Goal: Information Seeking & Learning: Learn about a topic

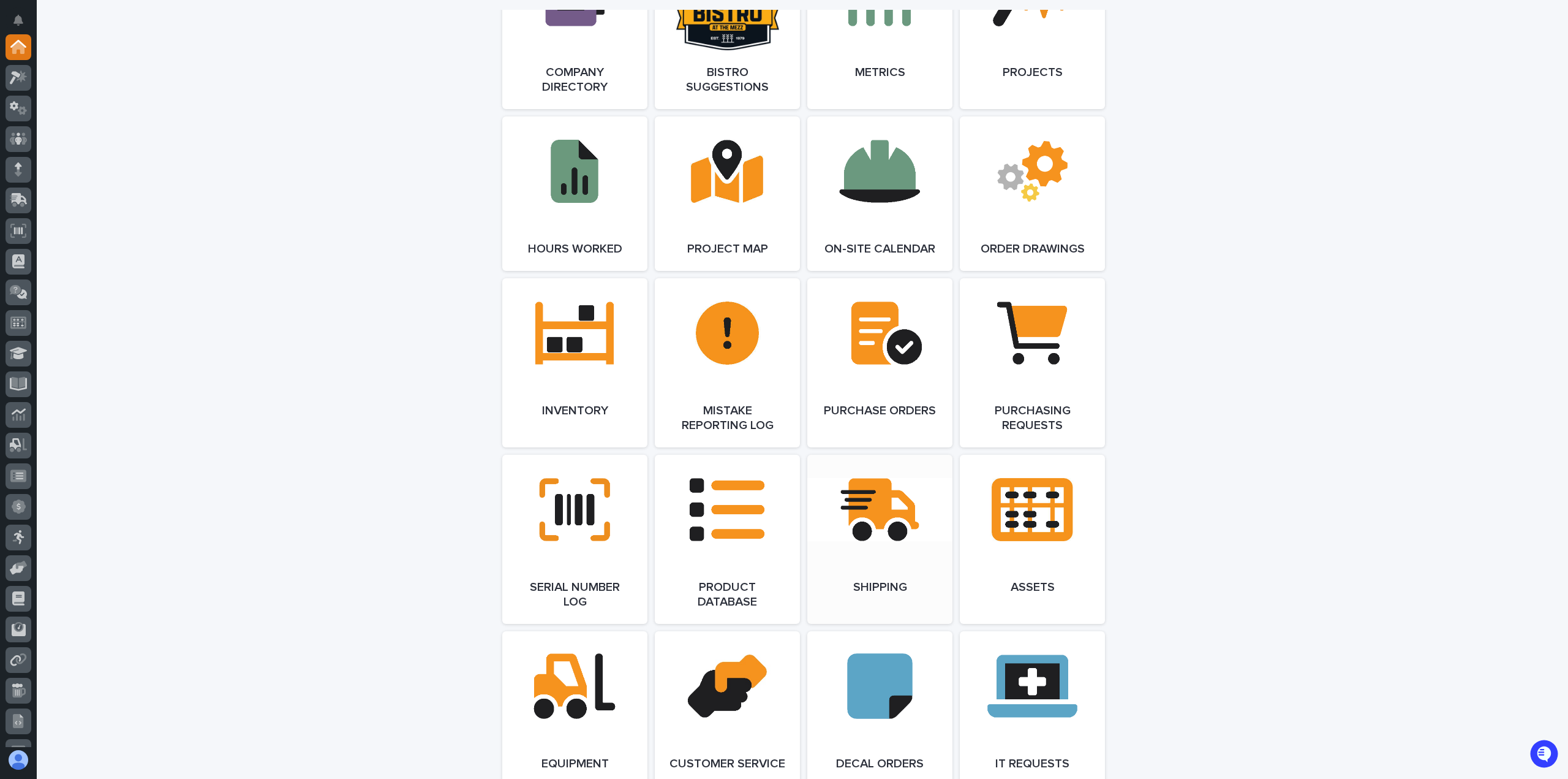
scroll to position [797, 0]
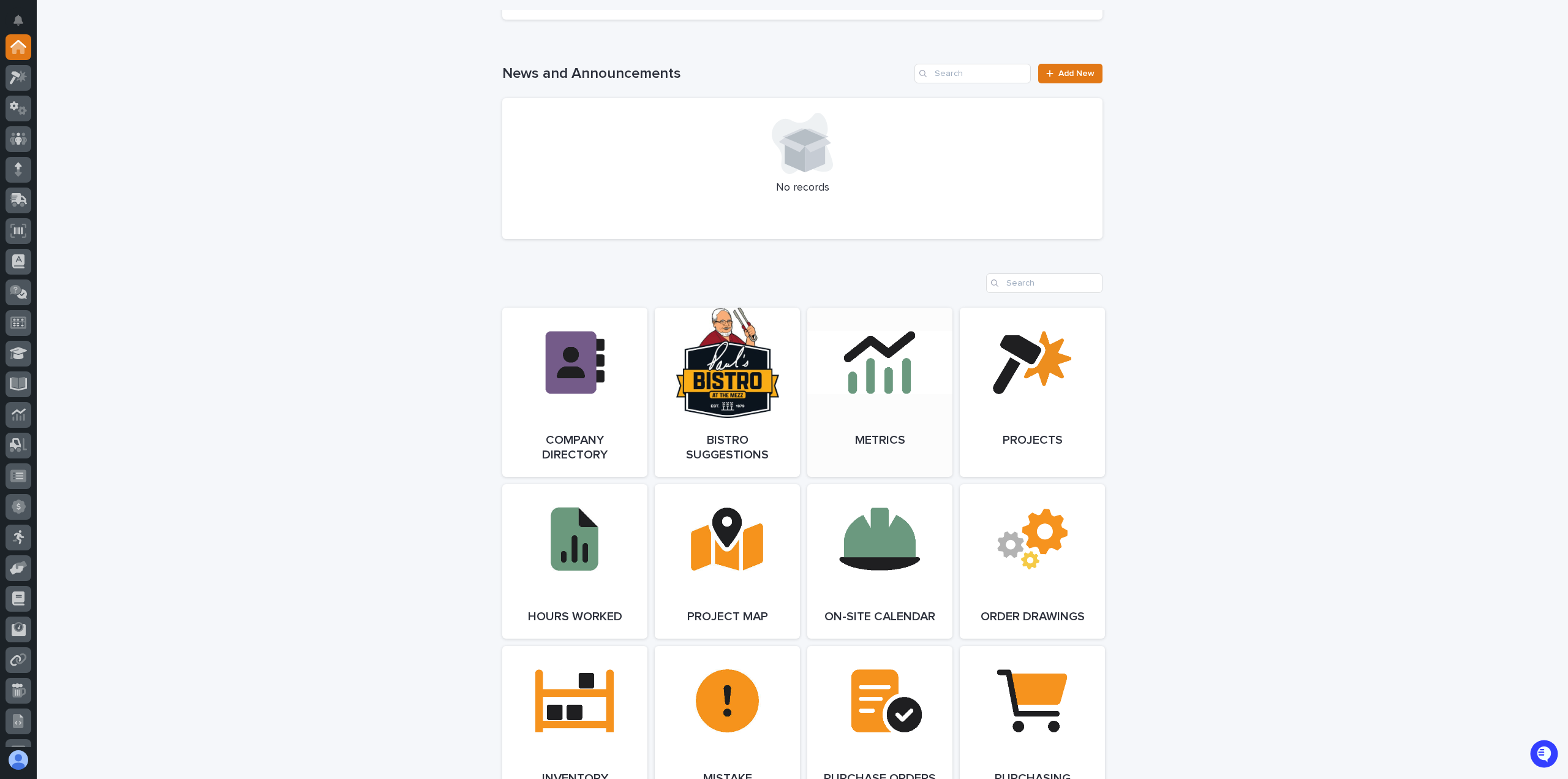
click at [880, 410] on link "Open Link" at bounding box center [880, 392] width 145 height 169
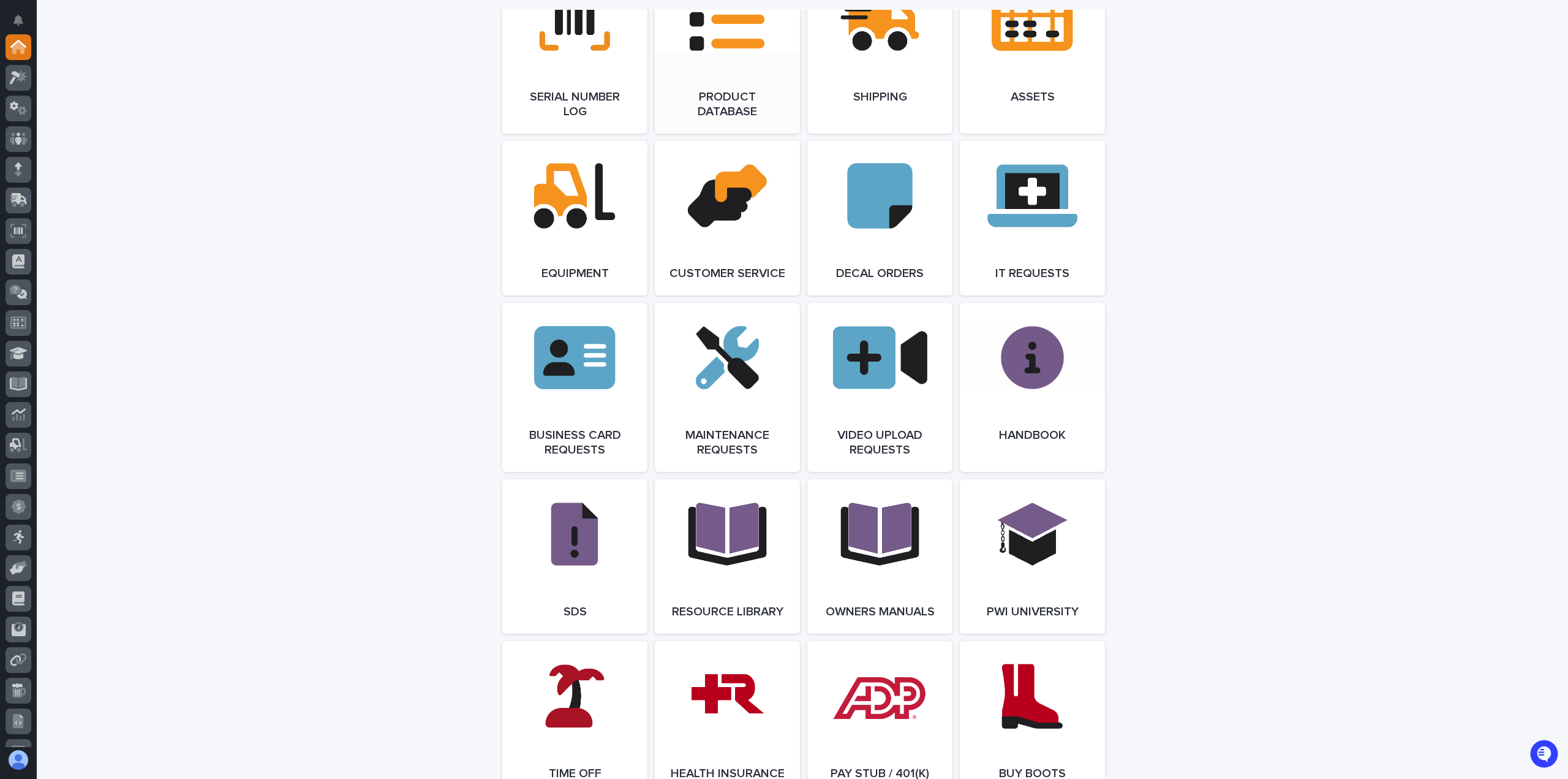
scroll to position [2084, 0]
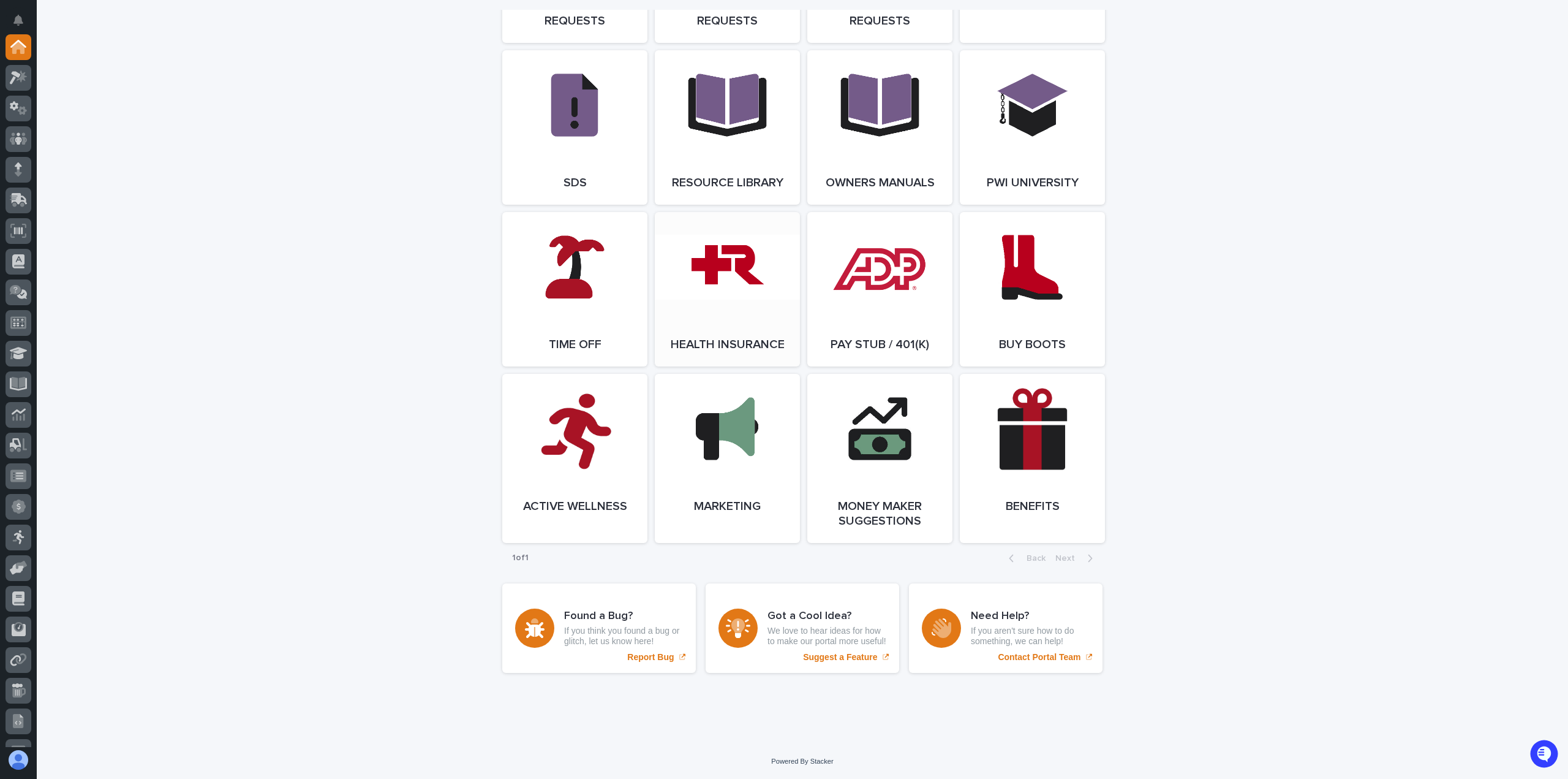
click at [708, 294] on span "Open Link" at bounding box center [727, 290] width 40 height 9
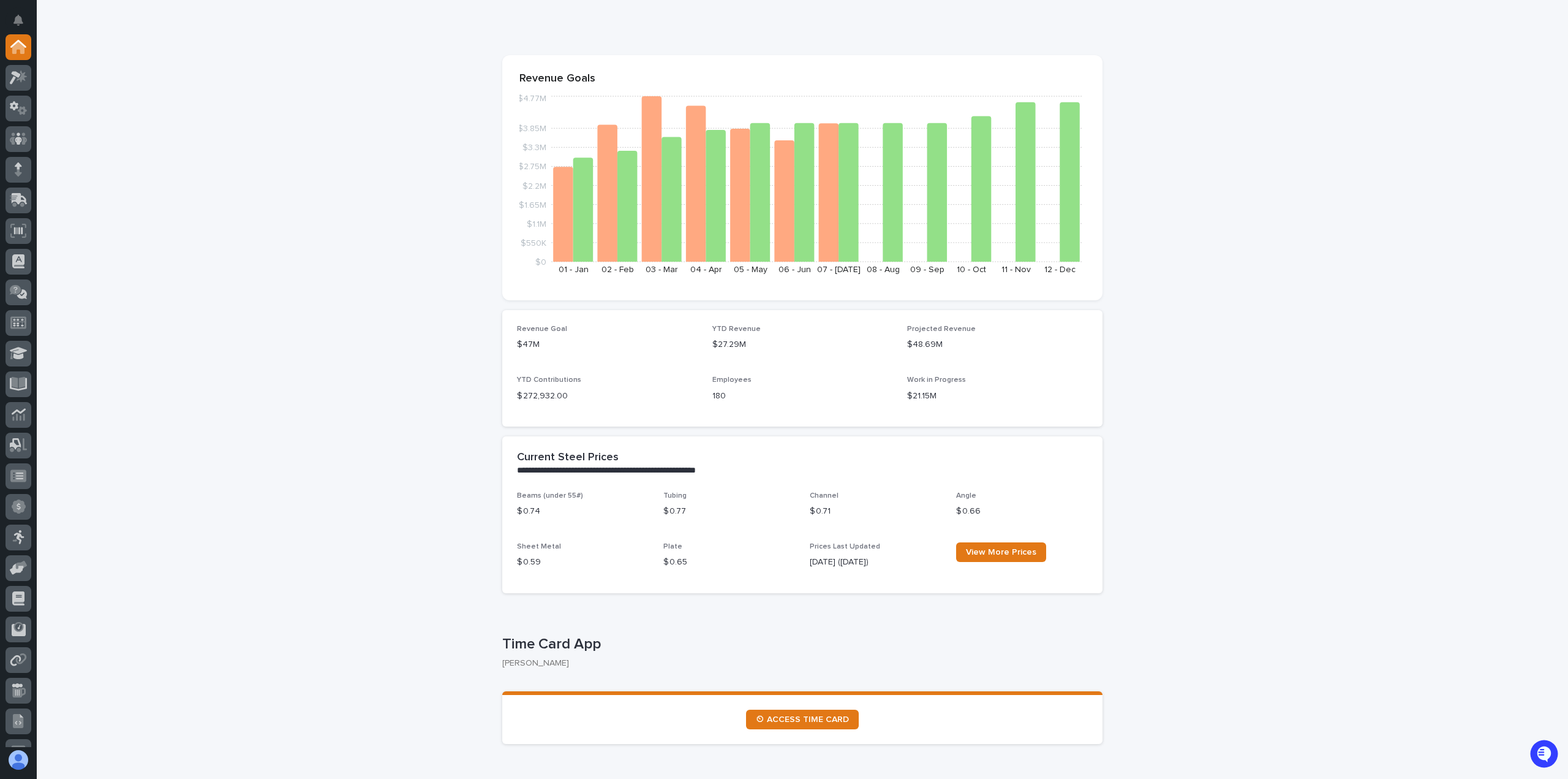
scroll to position [0, 0]
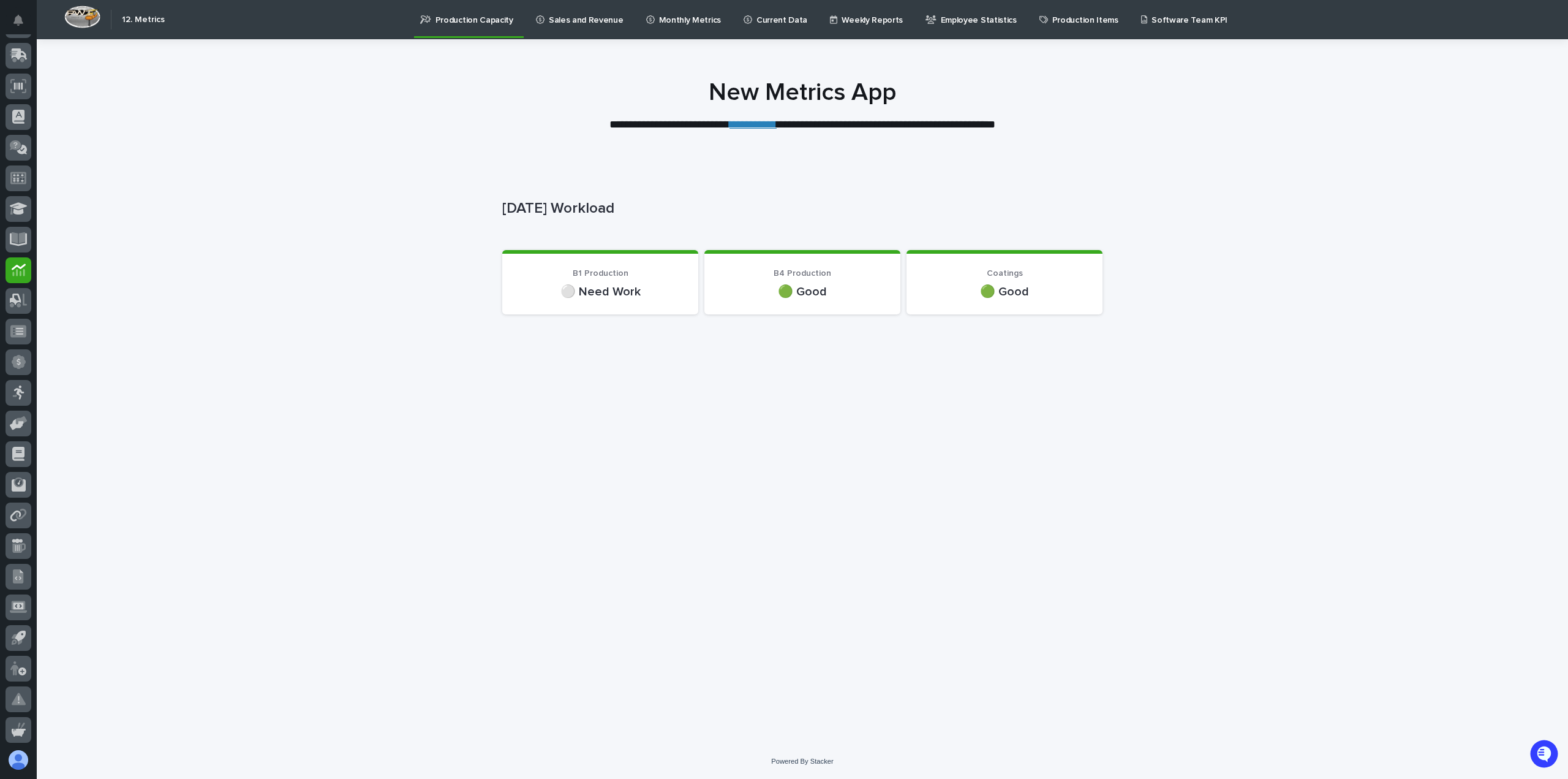
click at [581, 28] on link "Sales and Revenue" at bounding box center [582, 19] width 94 height 38
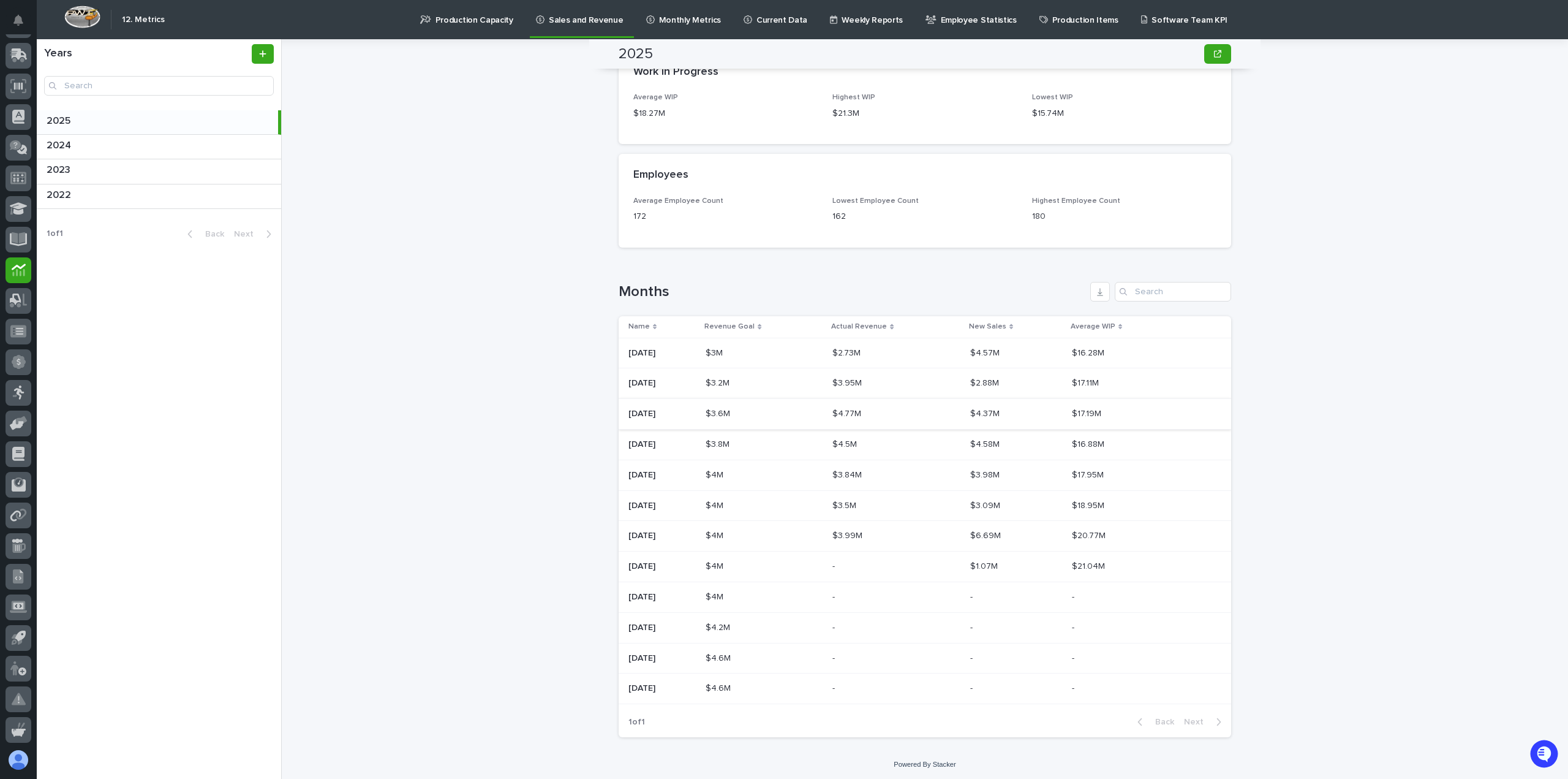
scroll to position [620, 0]
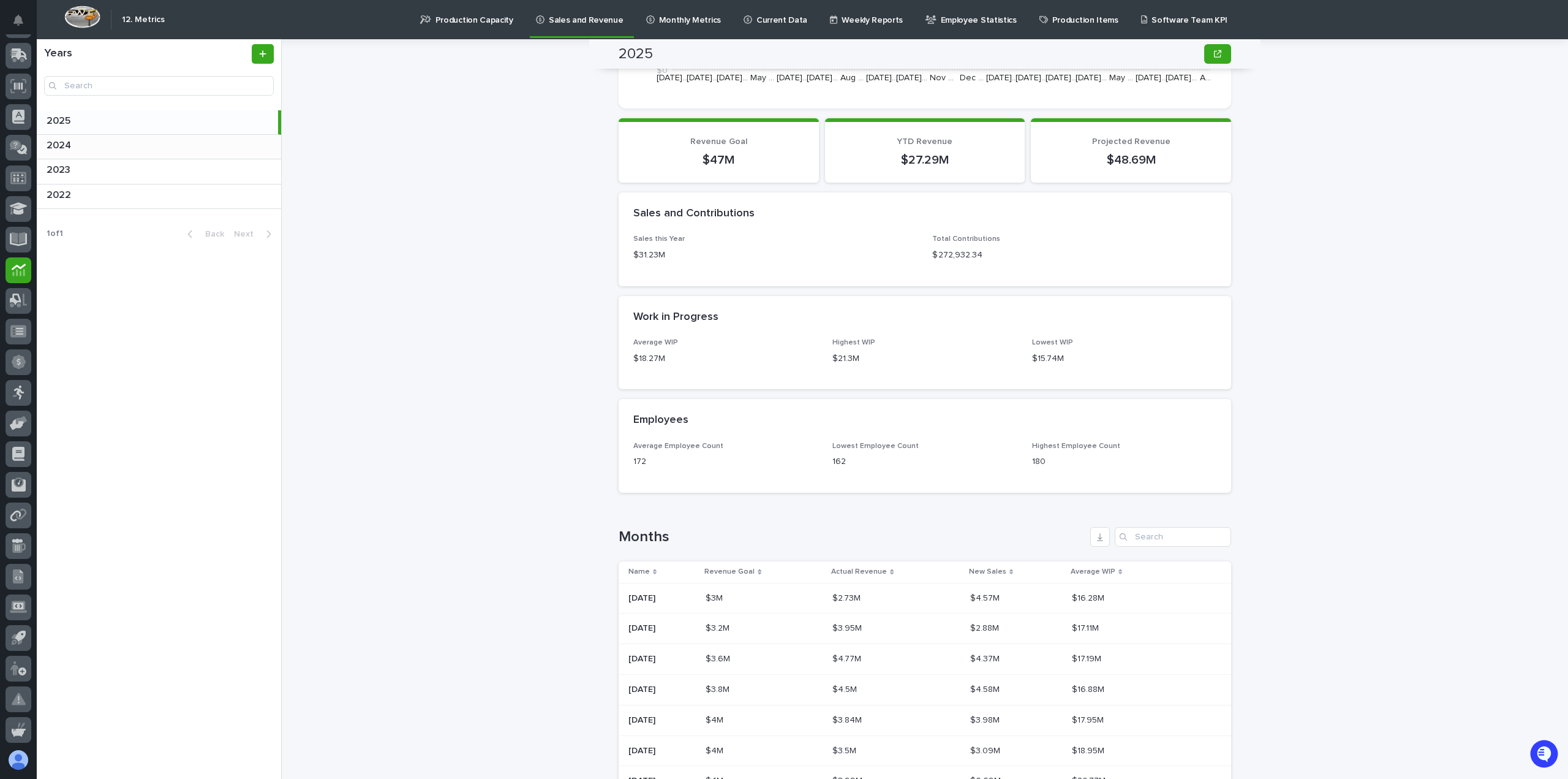
click at [70, 148] on p "2024" at bounding box center [59, 144] width 27 height 14
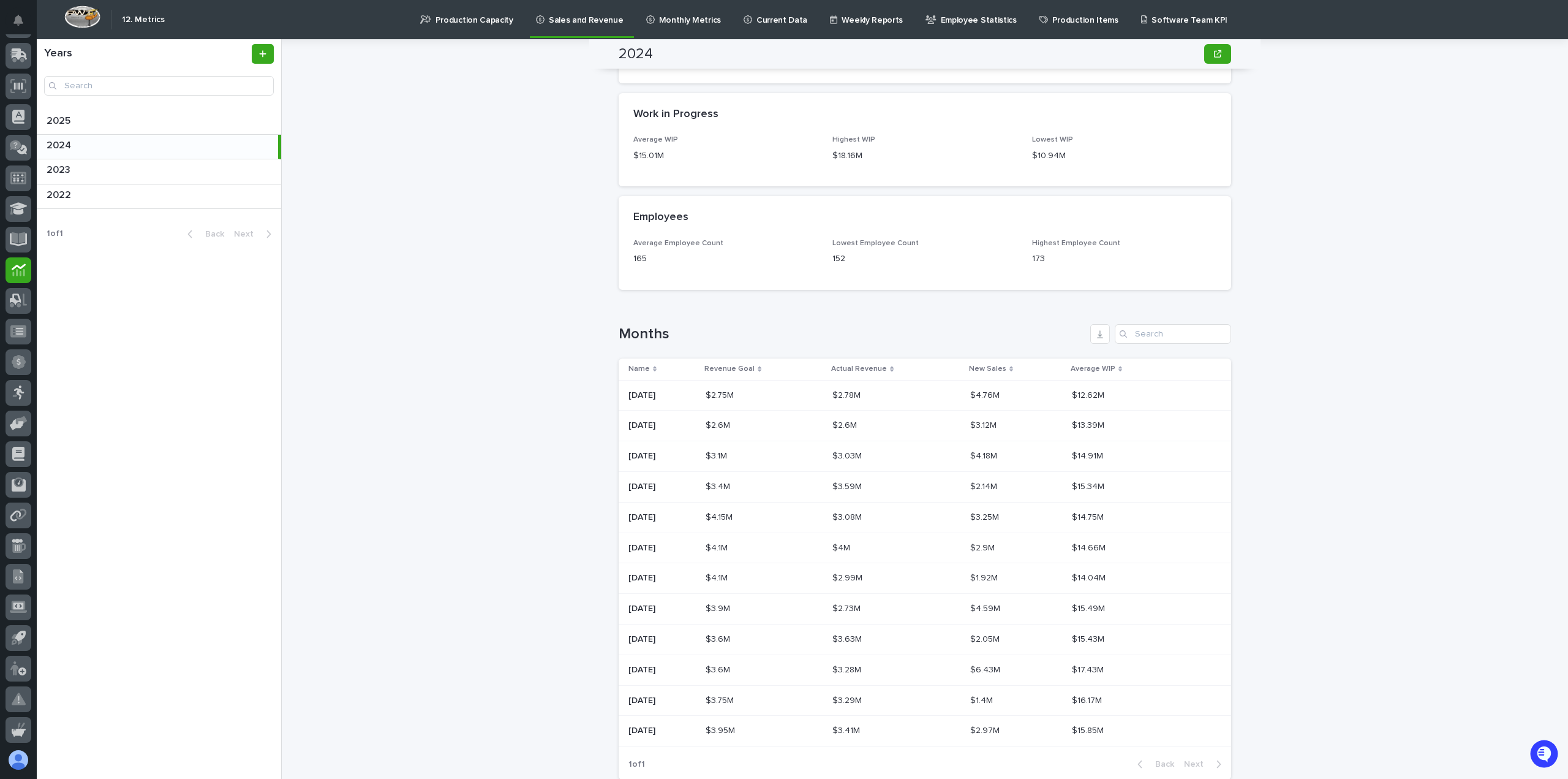
scroll to position [703, 0]
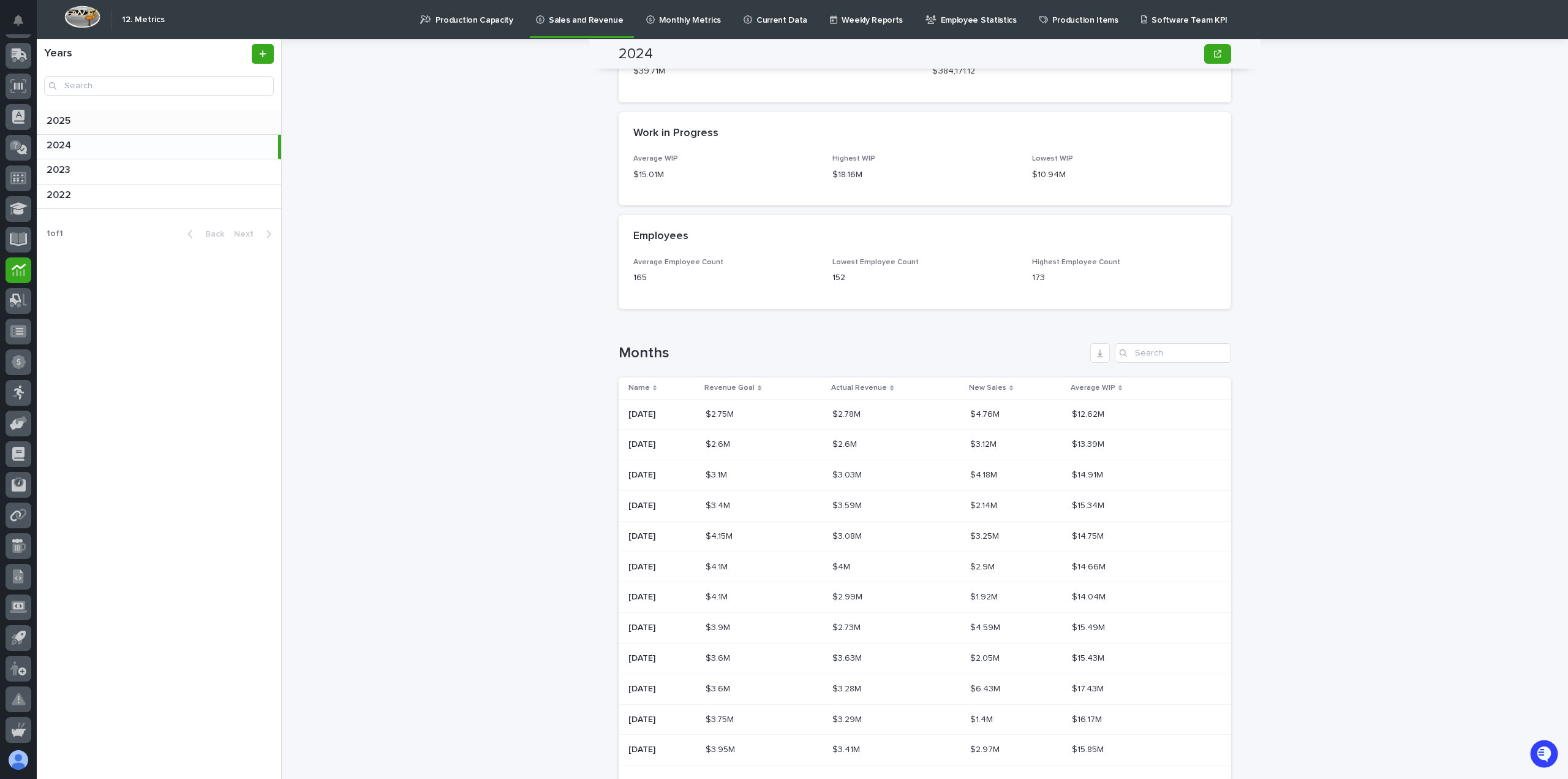
click at [88, 129] on div "2025 2025" at bounding box center [159, 122] width 245 height 24
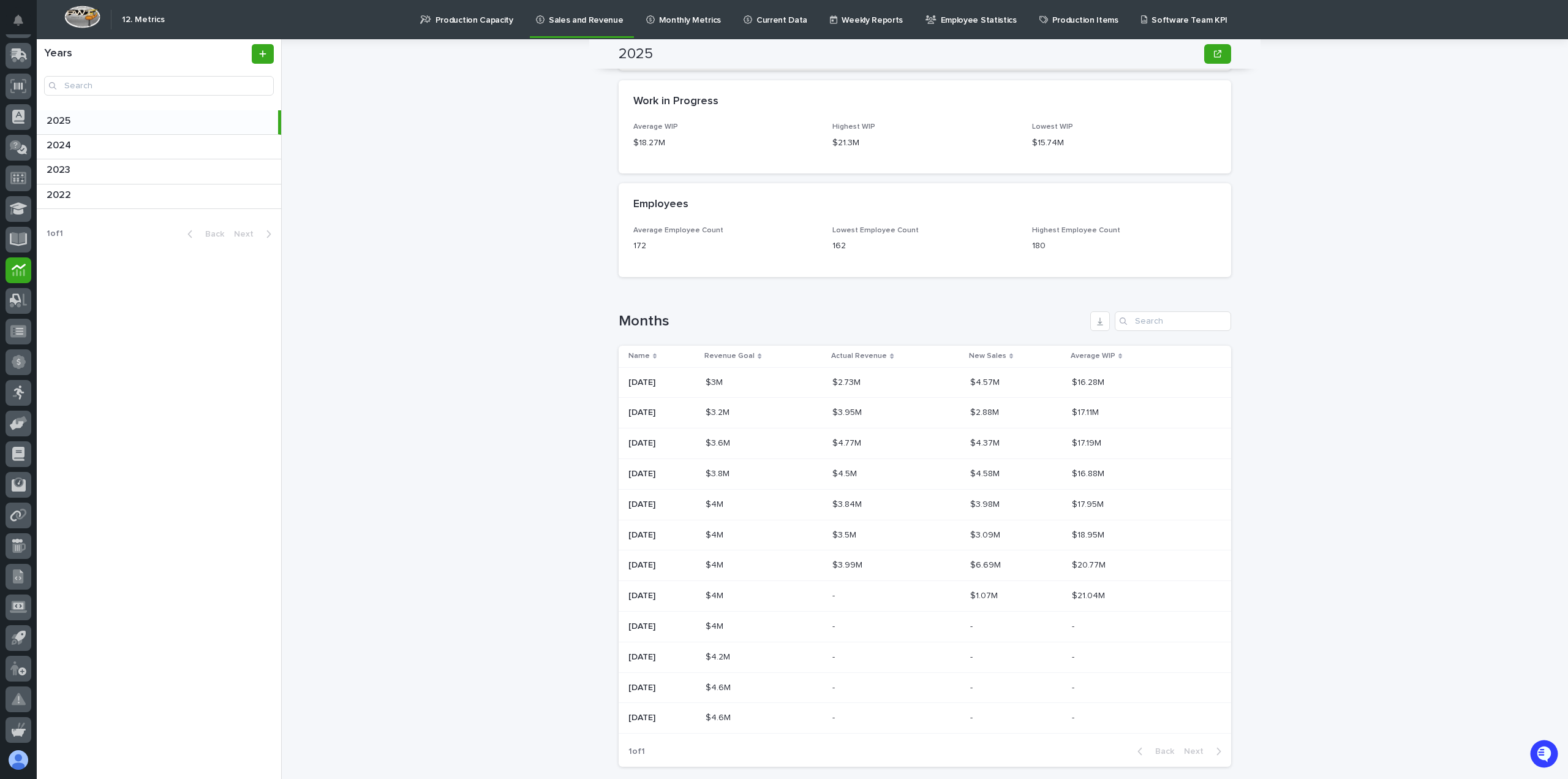
scroll to position [865, 0]
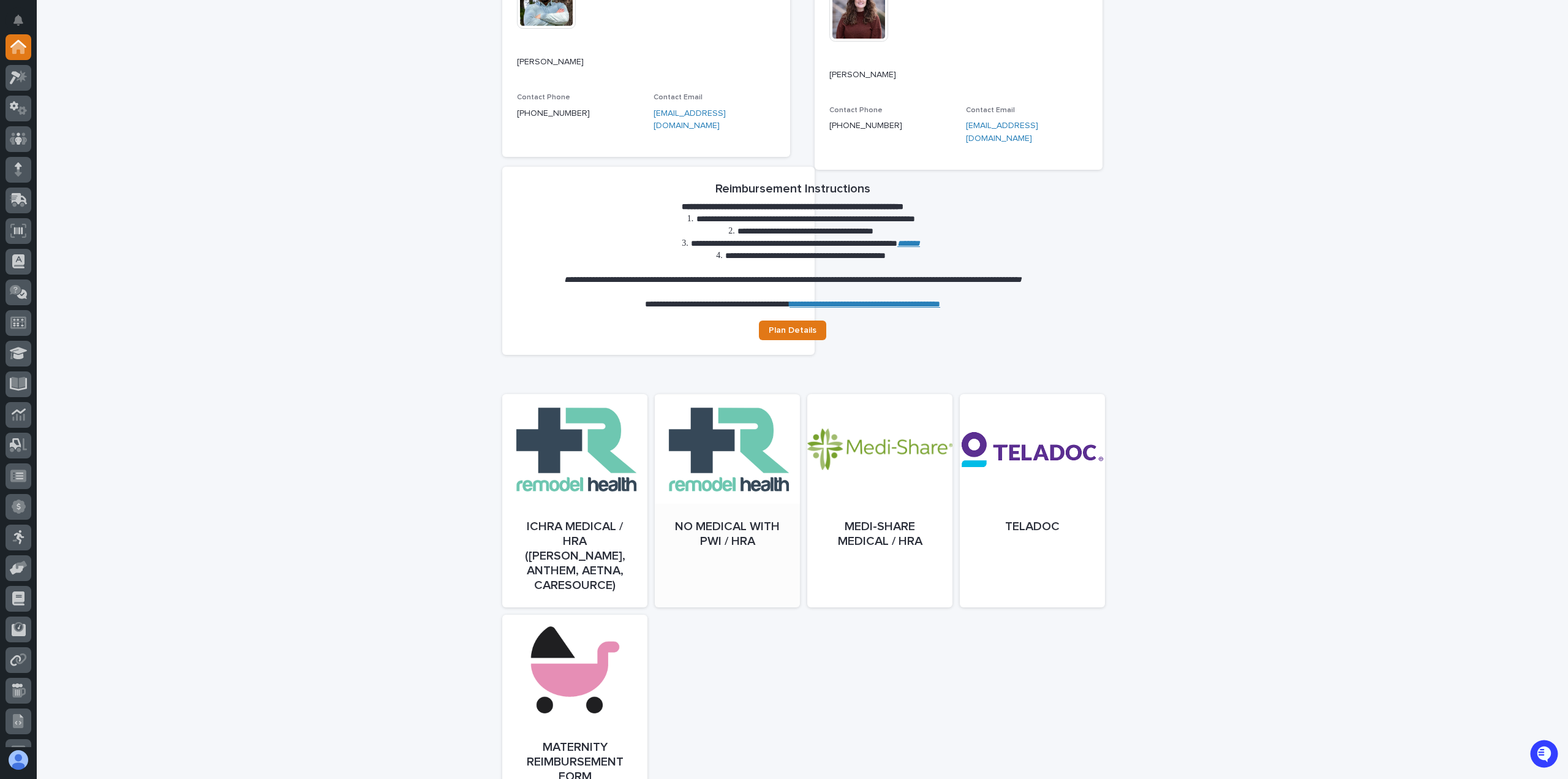
scroll to position [368, 0]
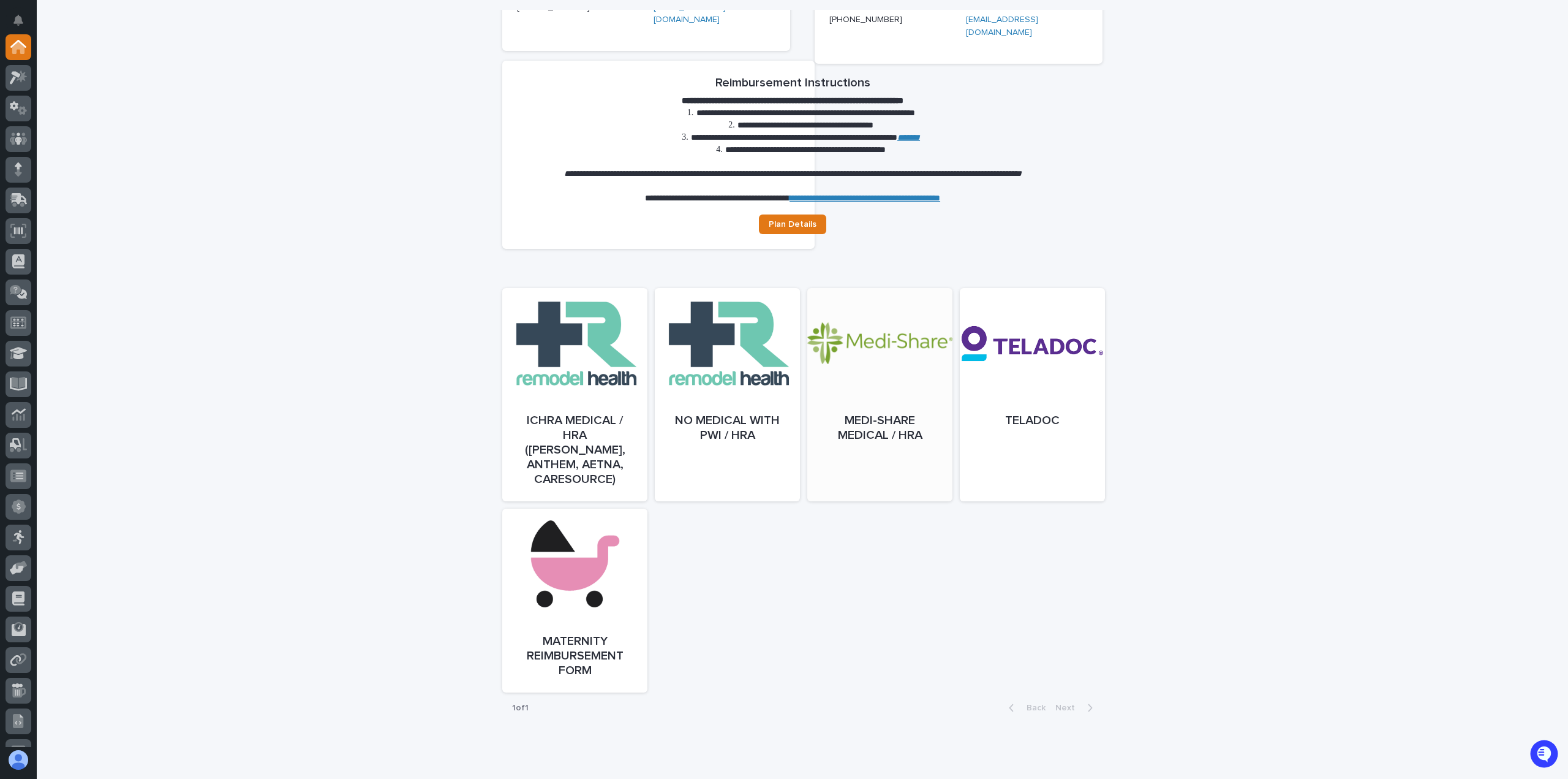
click at [882, 335] on div at bounding box center [880, 407] width 145 height 214
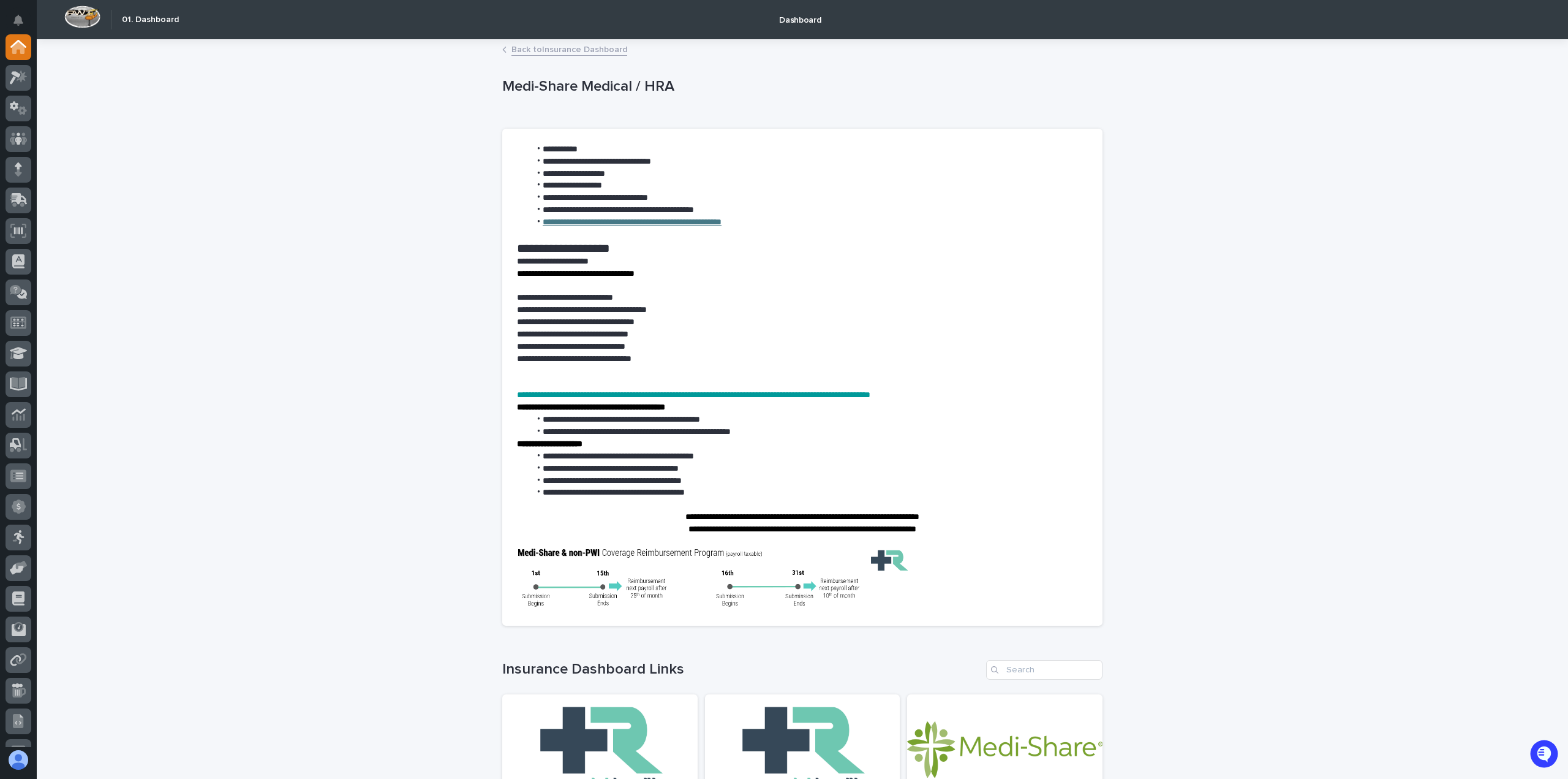
click at [533, 50] on link "Back to Insurance Dashboard" at bounding box center [569, 49] width 116 height 14
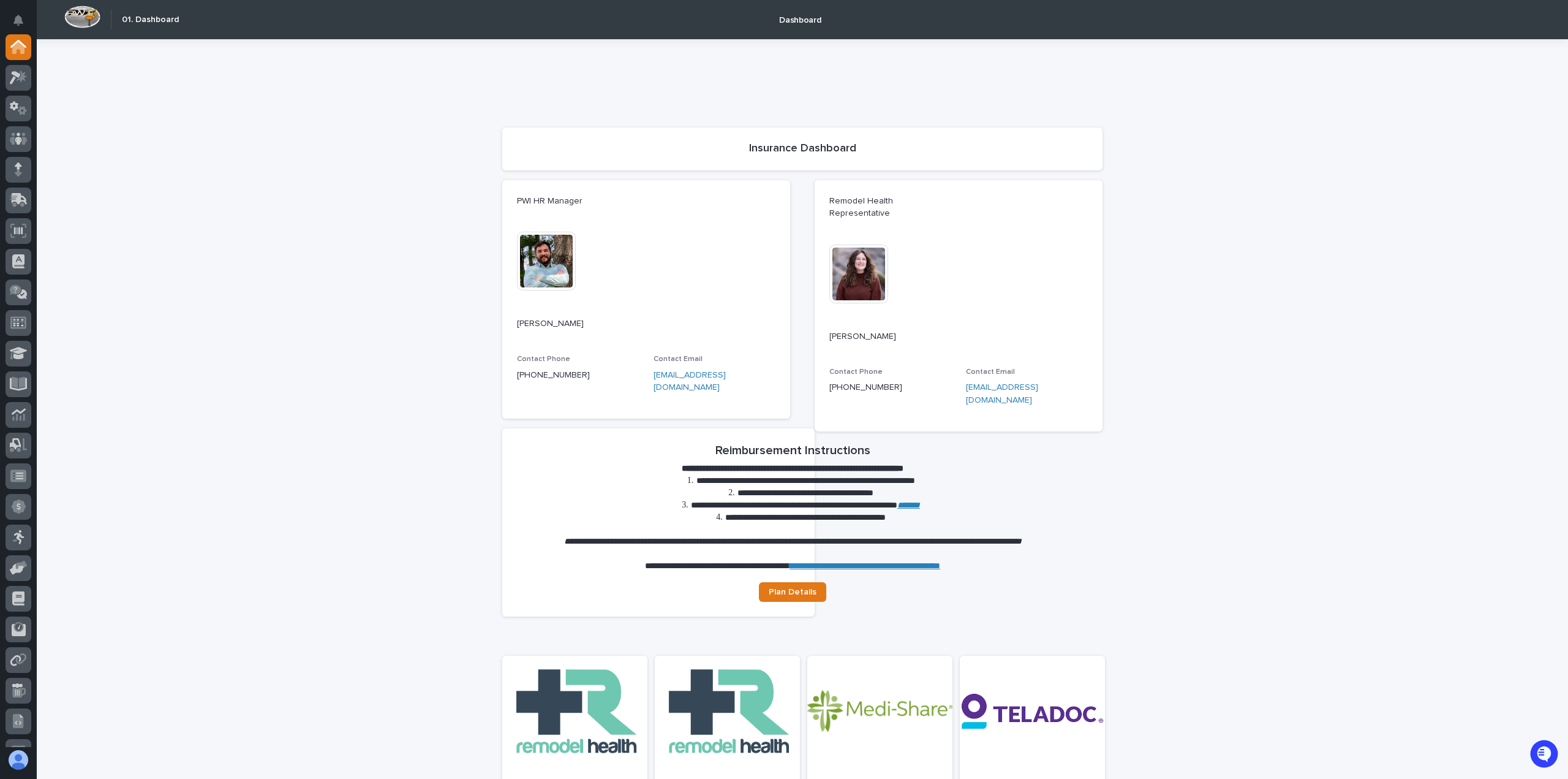
scroll to position [405, 0]
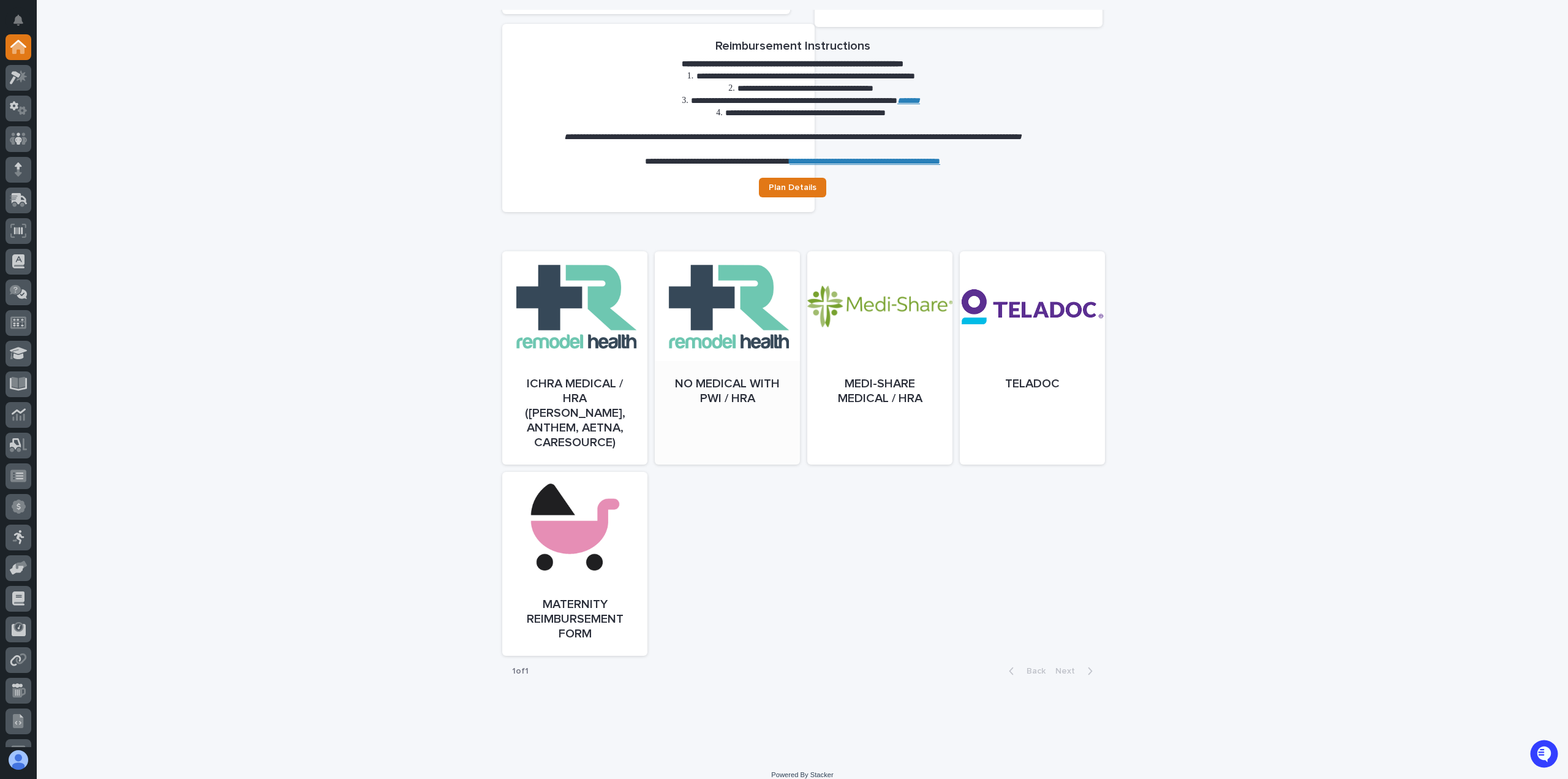
click at [729, 303] on div at bounding box center [727, 370] width 145 height 214
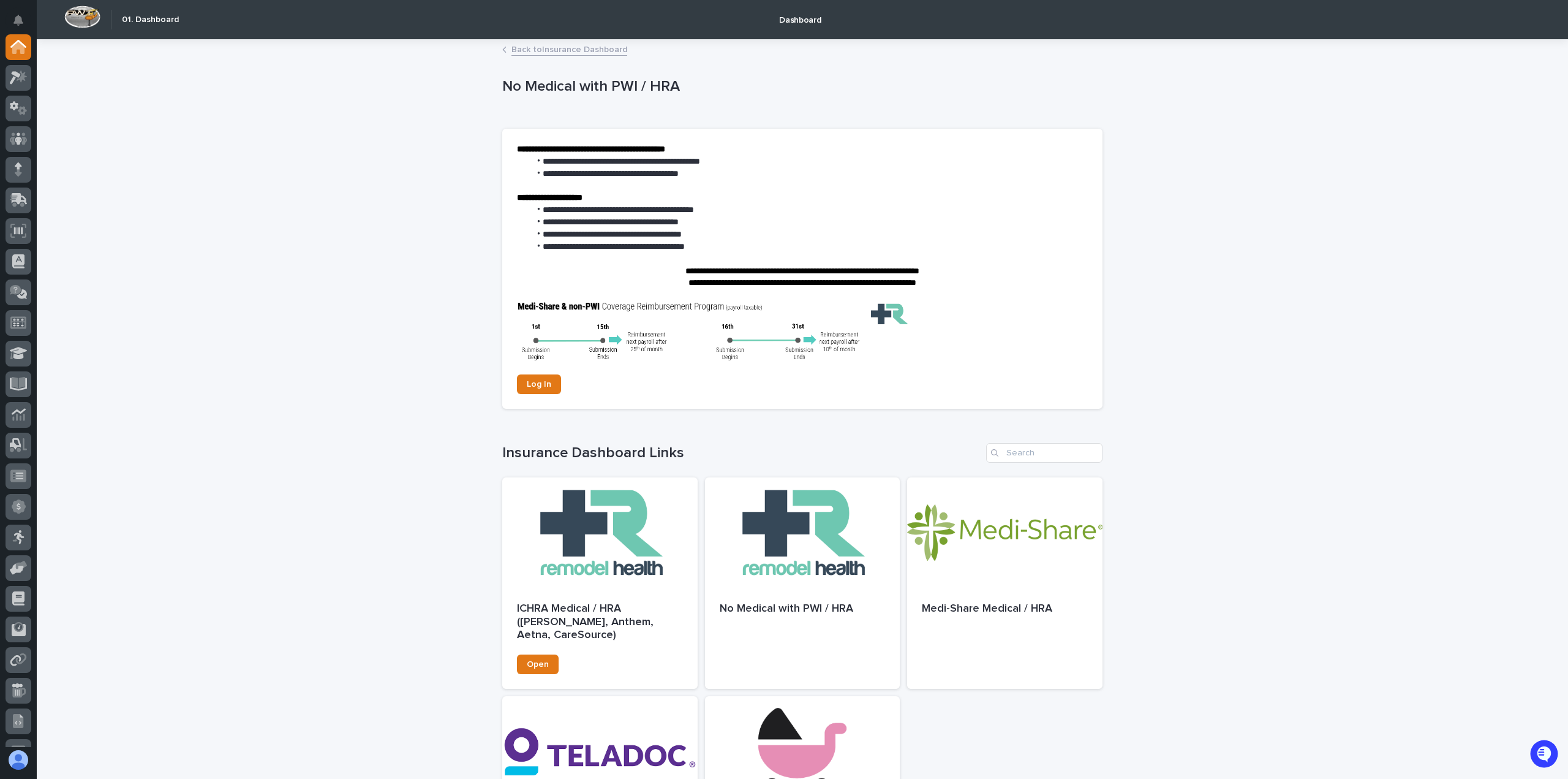
click at [808, 17] on p "Dashboard" at bounding box center [800, 13] width 42 height 26
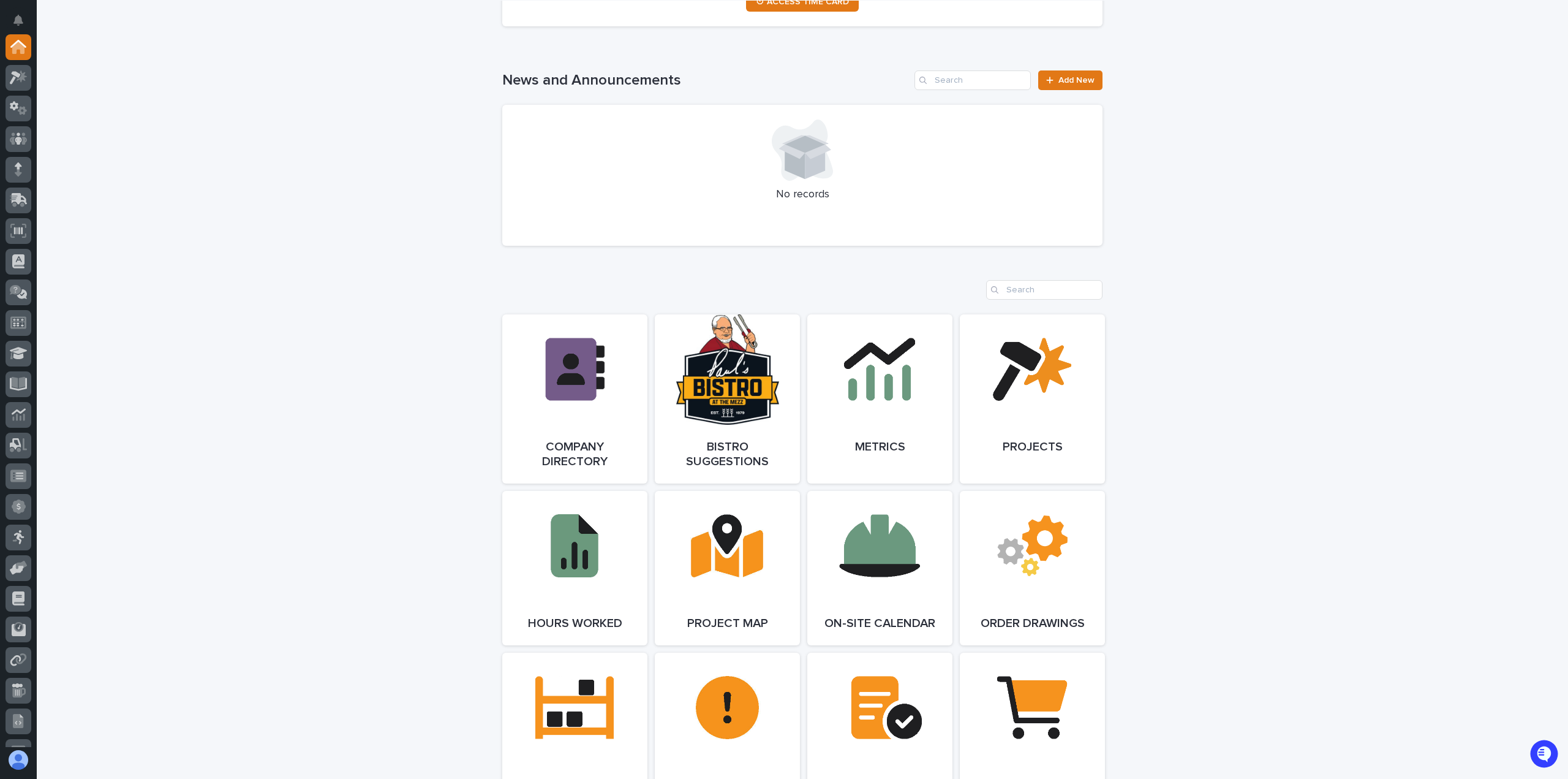
scroll to position [2113, 0]
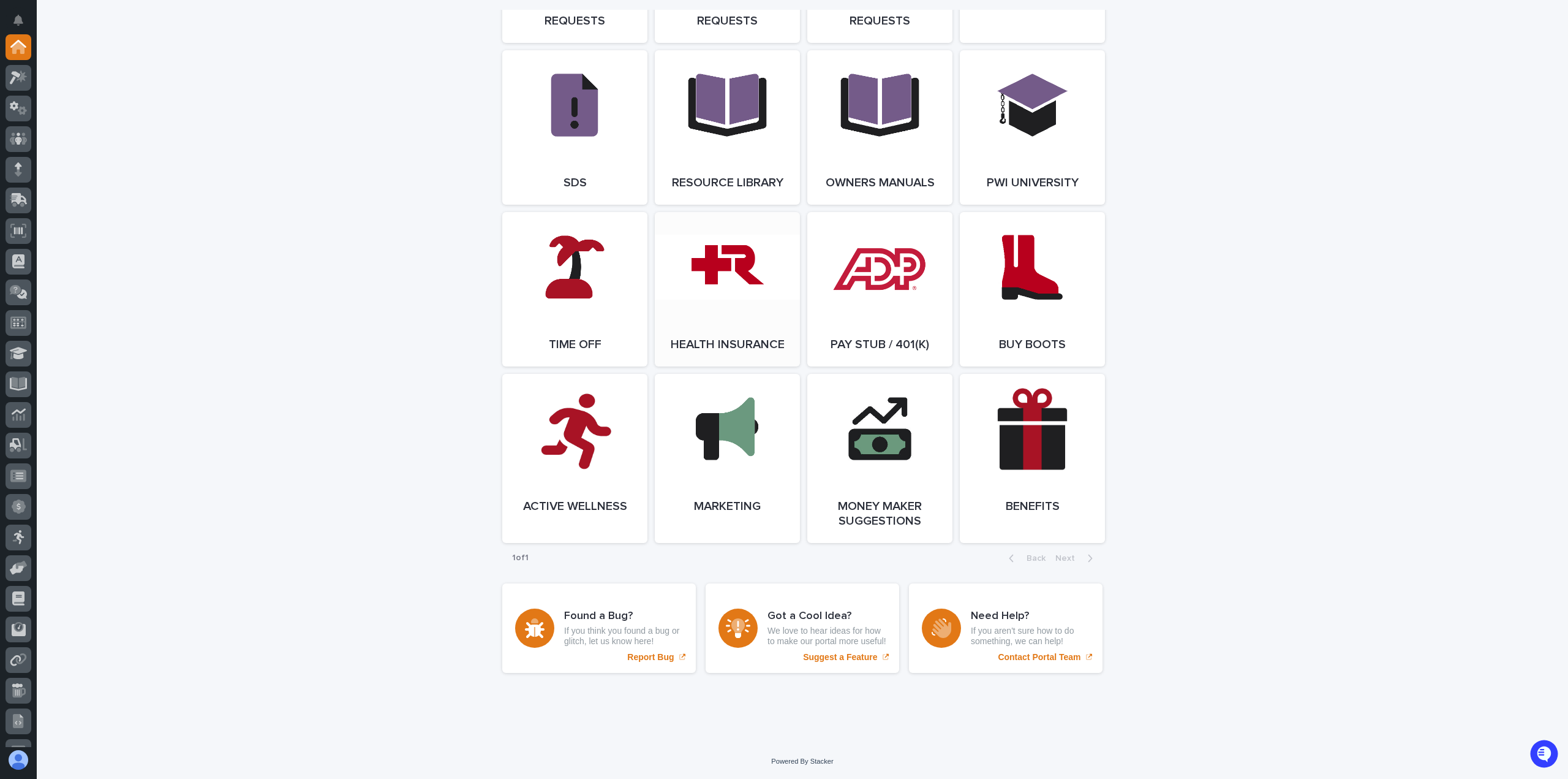
click at [724, 266] on link "Open Link" at bounding box center [727, 289] width 145 height 154
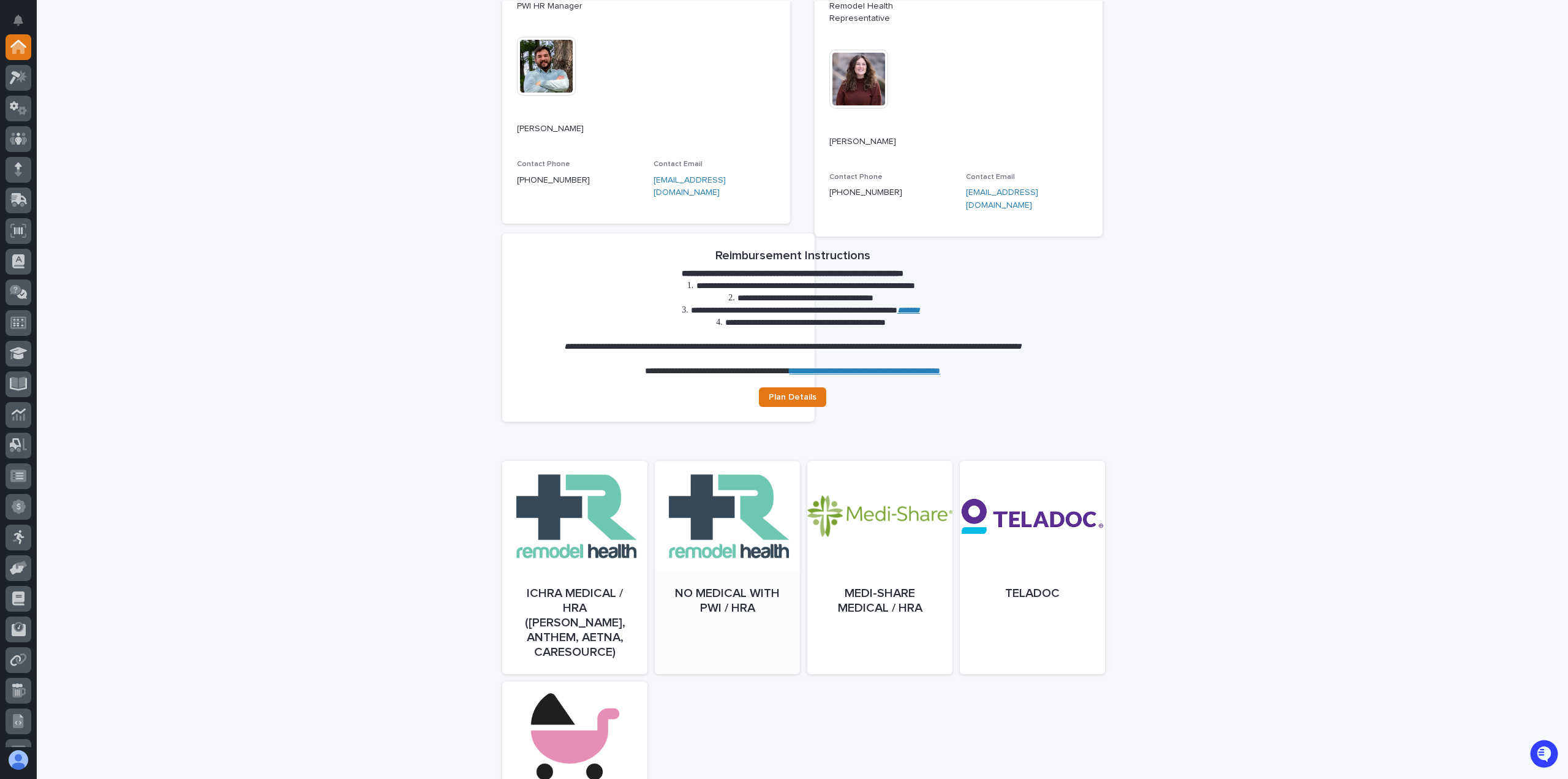
scroll to position [306, 0]
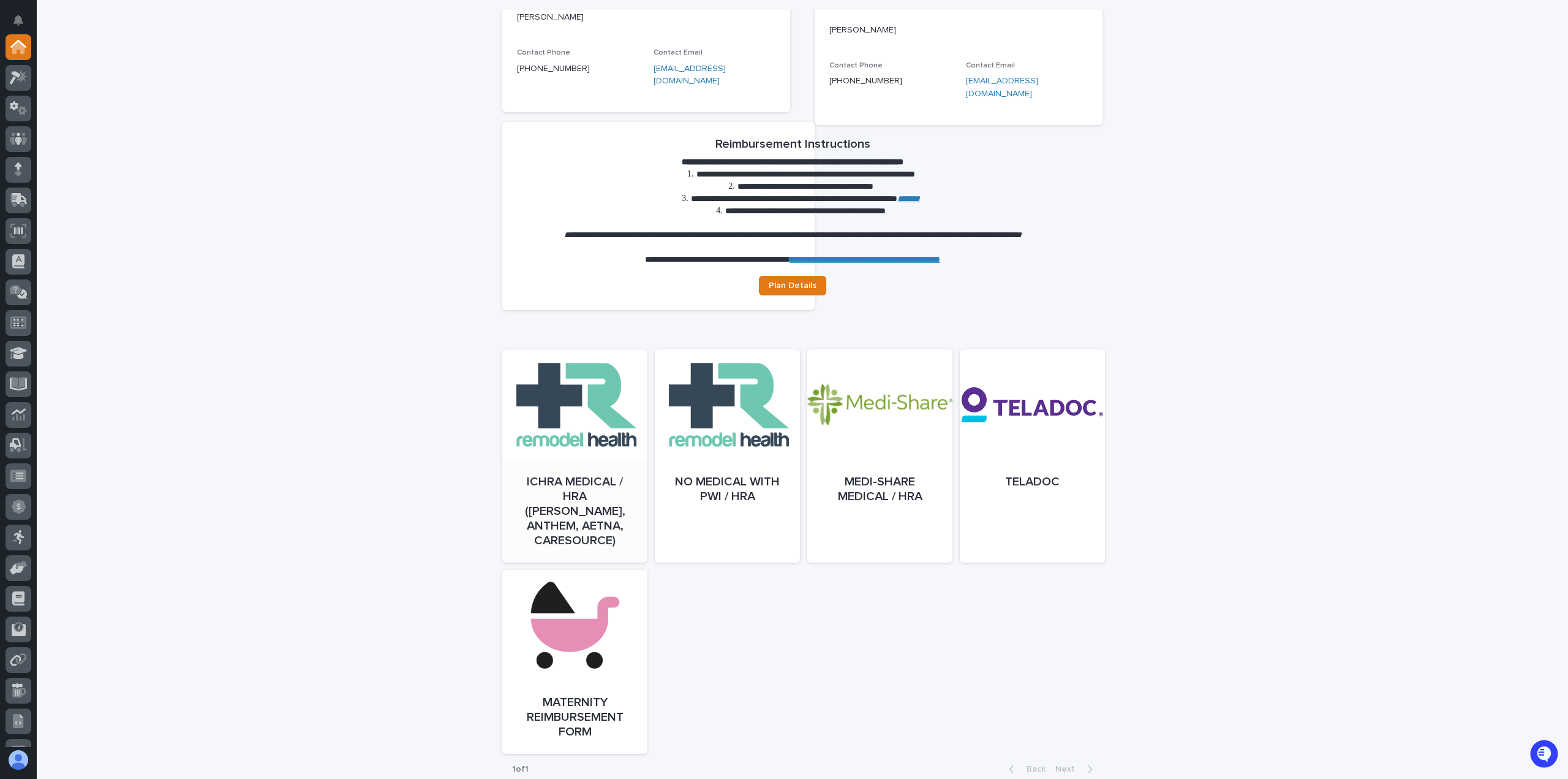
click at [523, 457] on link "Open" at bounding box center [575, 468] width 145 height 214
click at [22, 46] on icon at bounding box center [18, 48] width 12 height 12
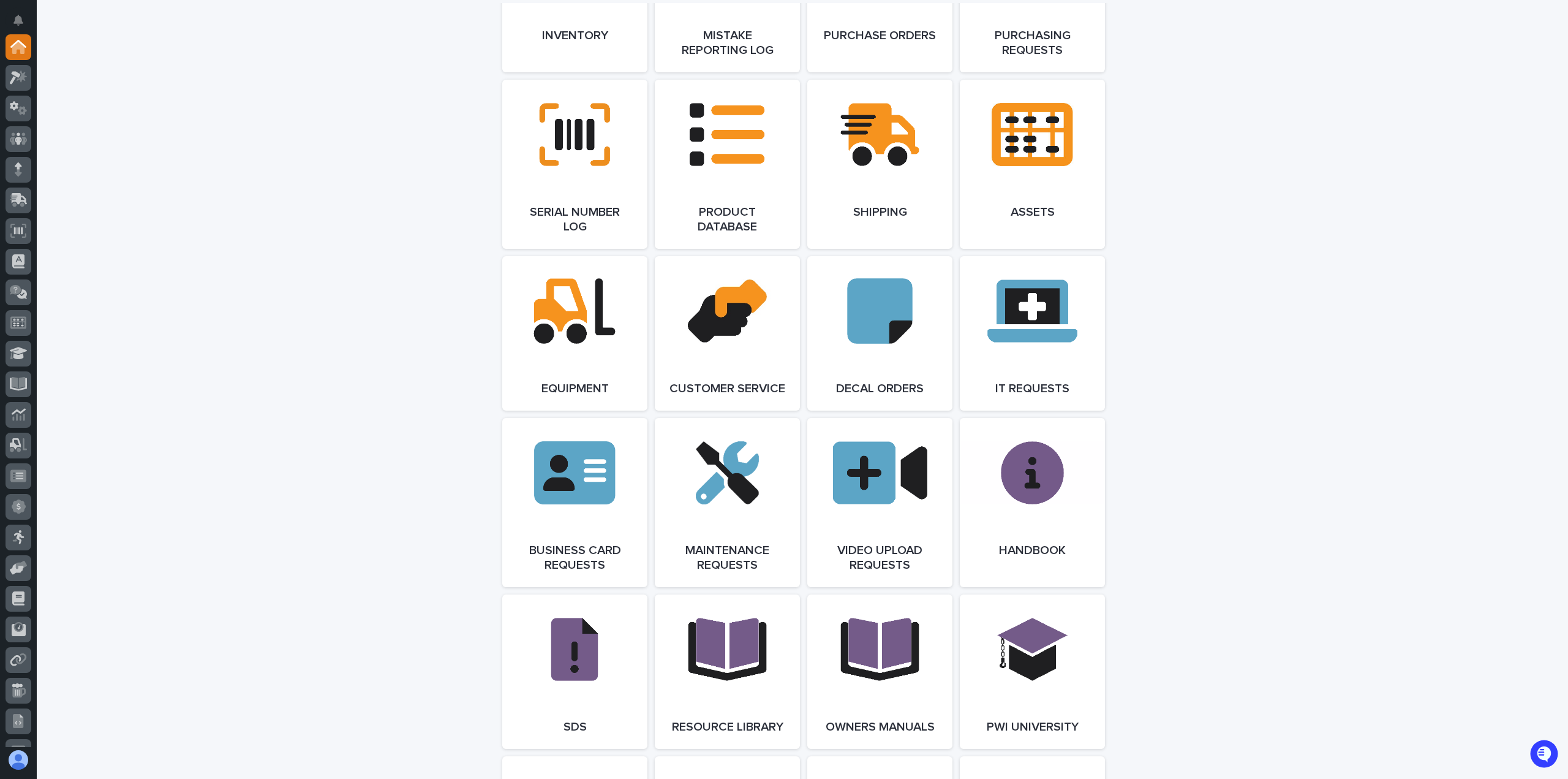
scroll to position [2113, 0]
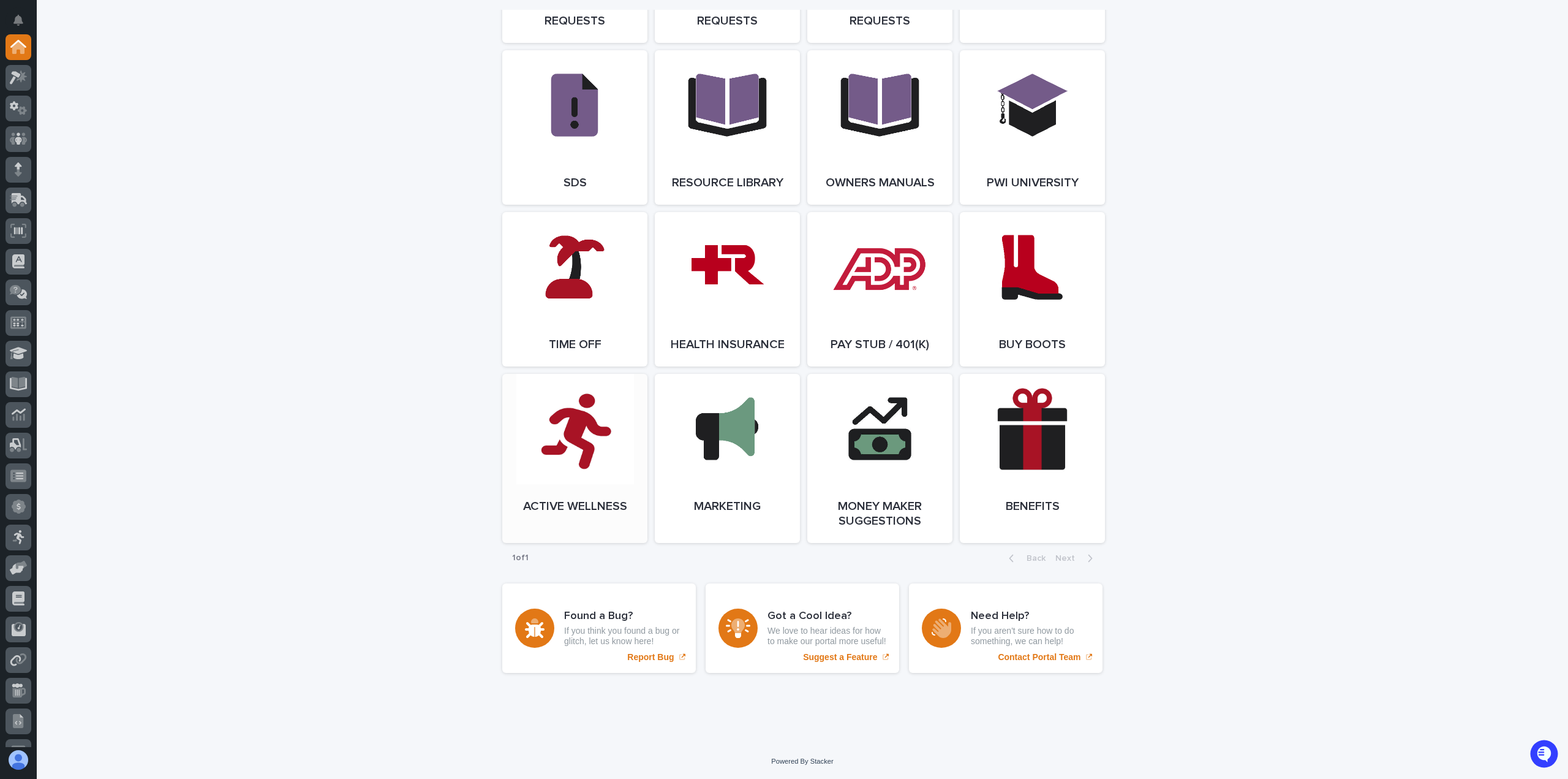
click at [590, 436] on link "Open Link" at bounding box center [575, 458] width 145 height 169
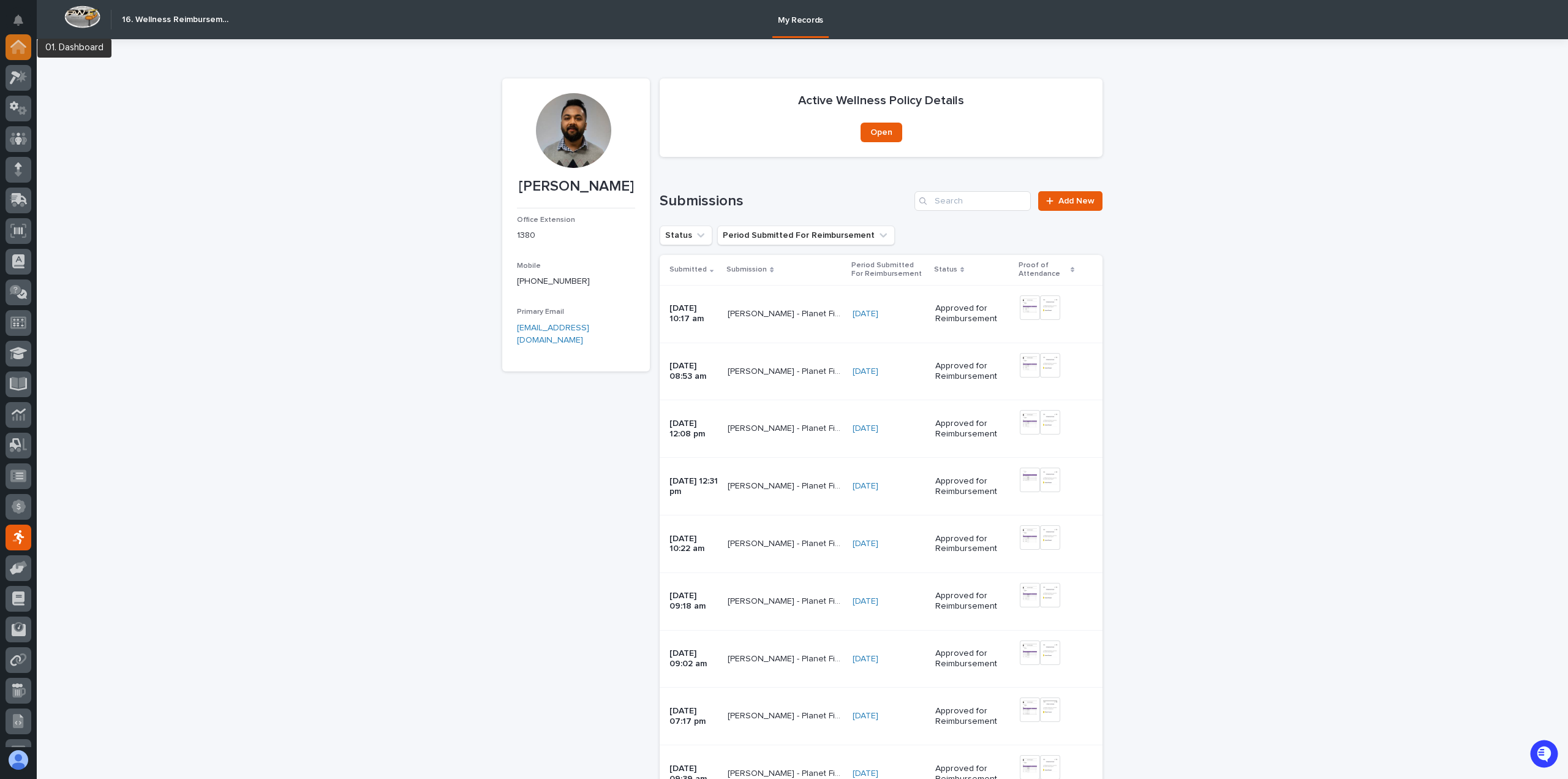
click at [21, 52] on icon at bounding box center [18, 48] width 12 height 12
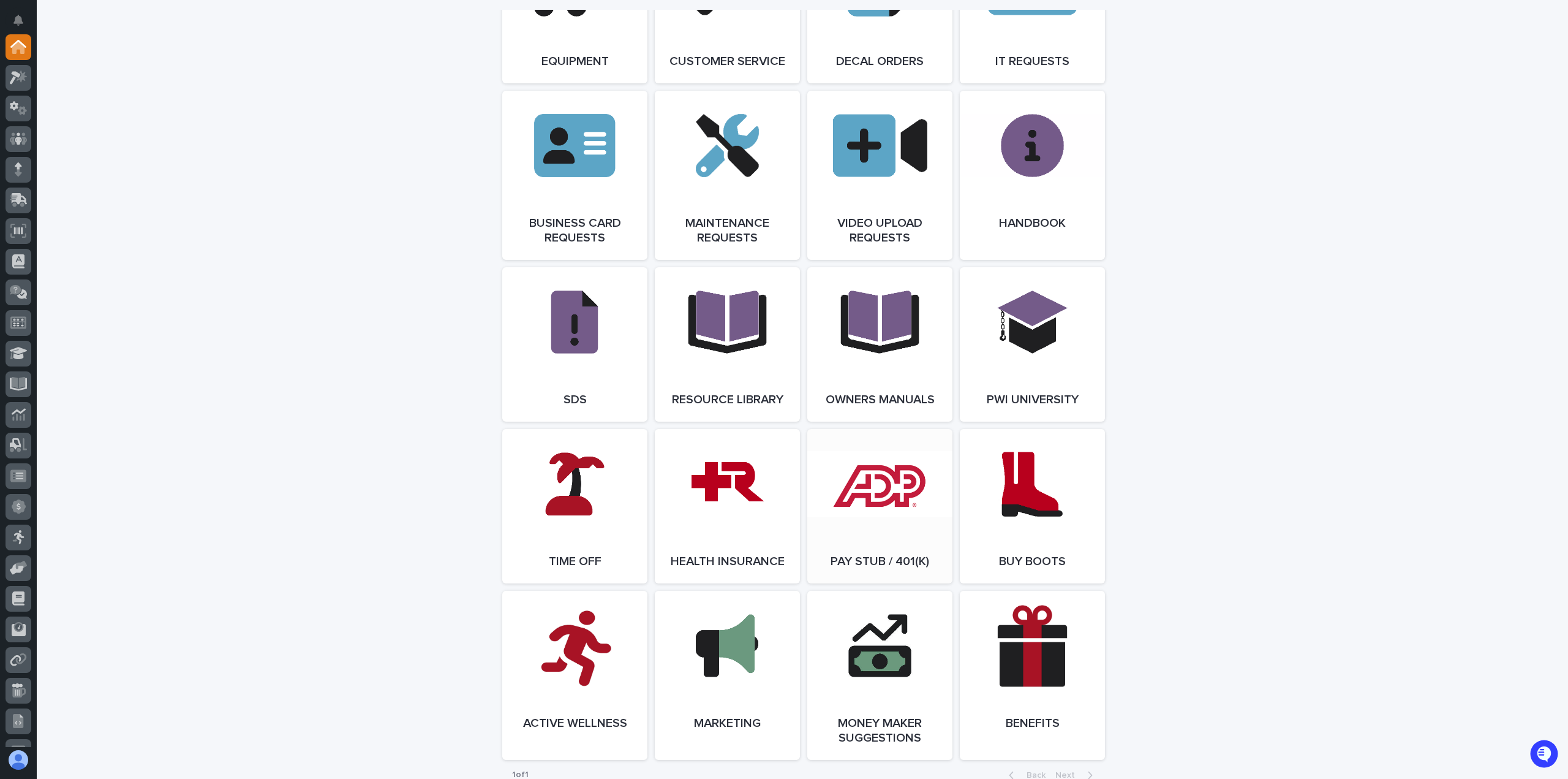
scroll to position [1683, 0]
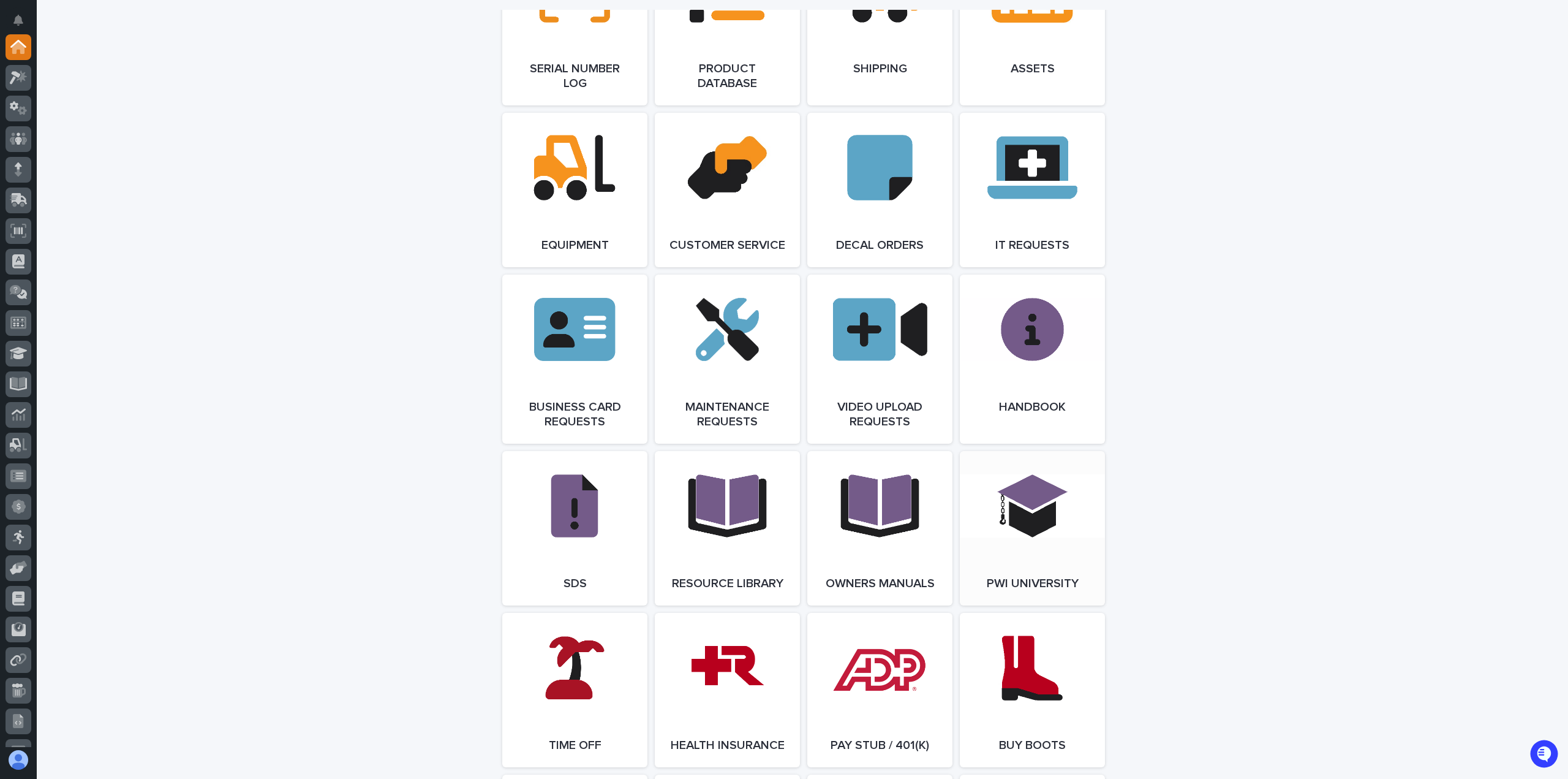
click at [1051, 536] on link "Open Link" at bounding box center [1033, 528] width 145 height 154
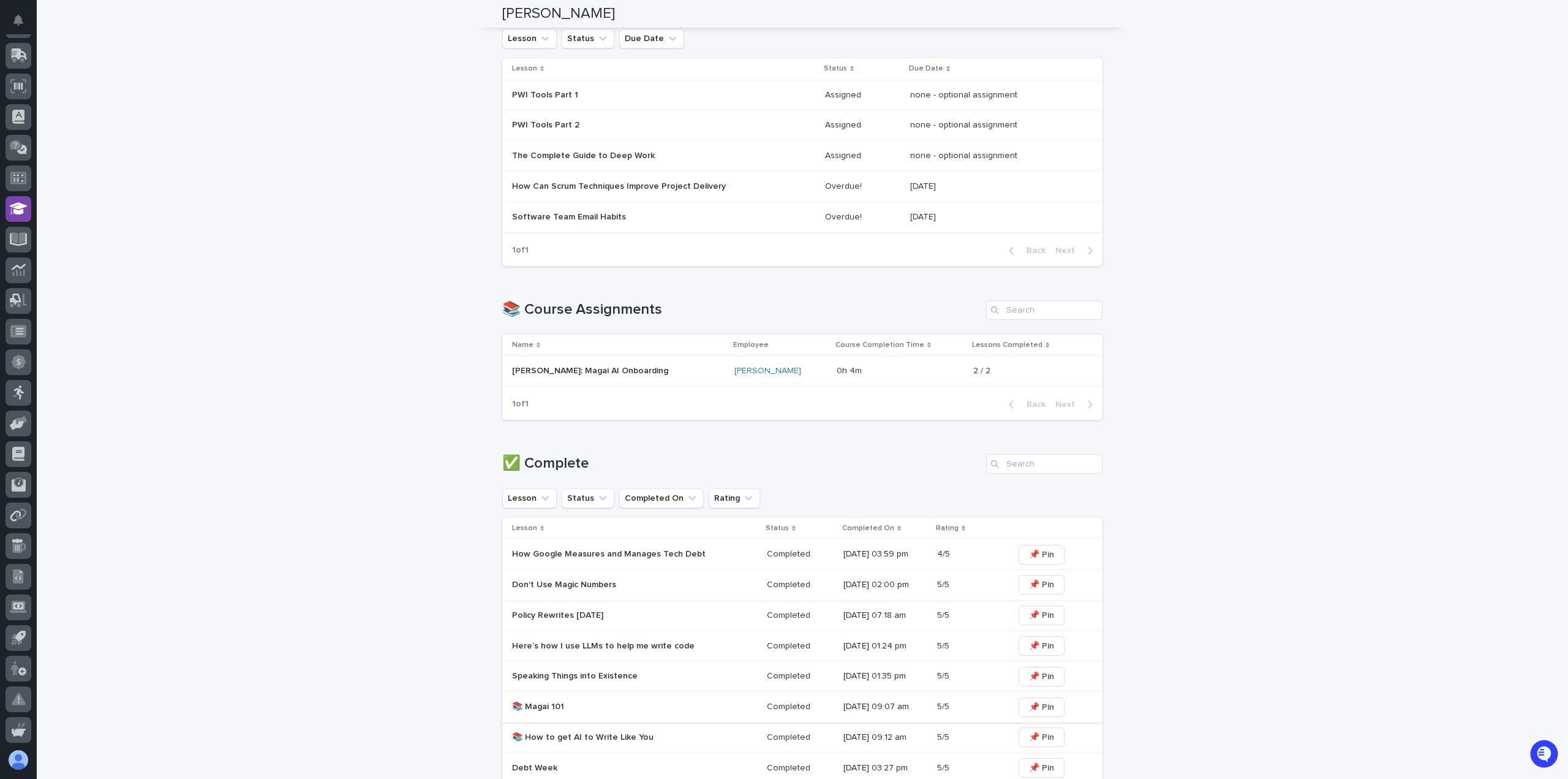
scroll to position [56, 0]
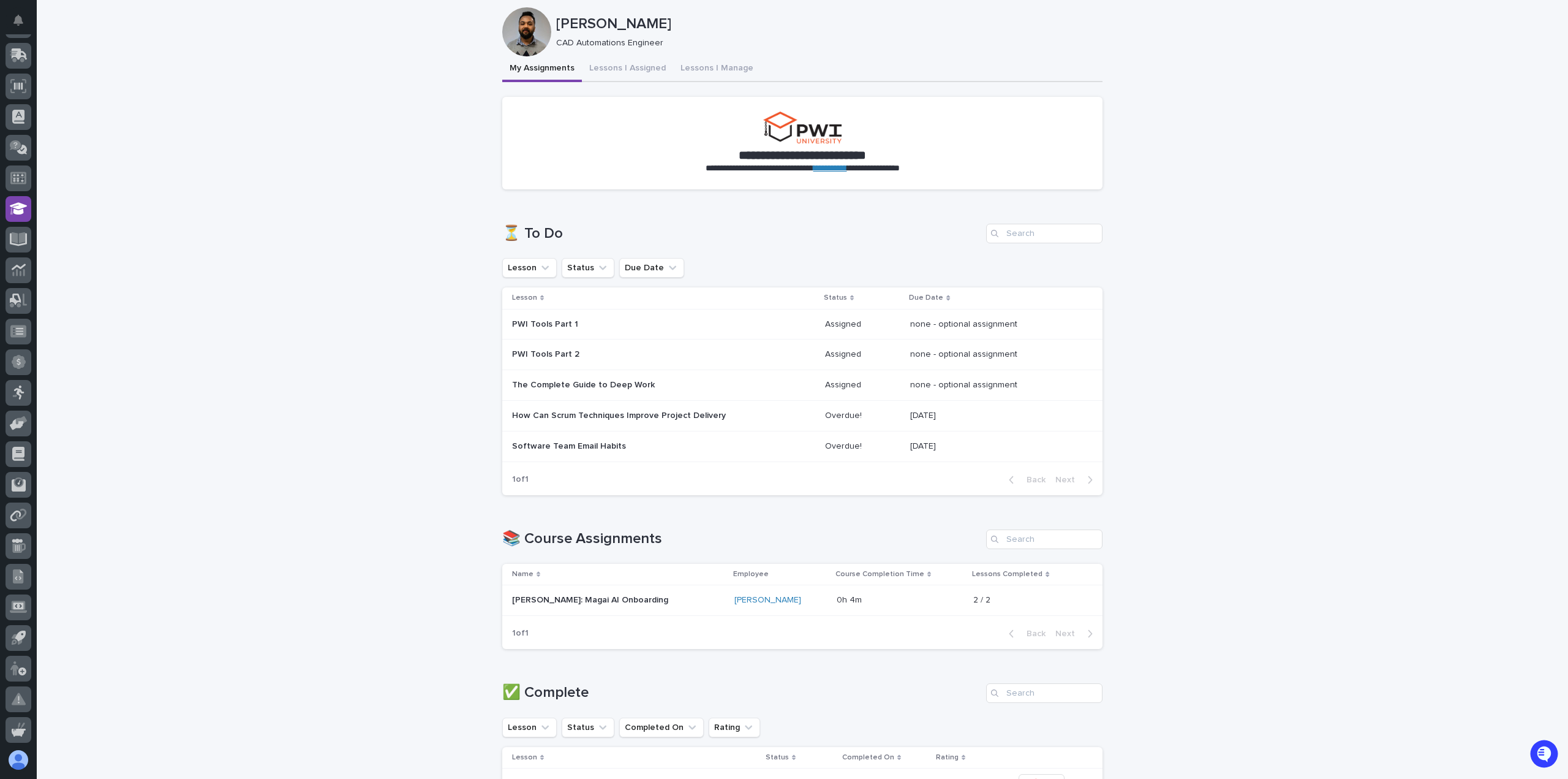
click at [627, 442] on p "Software Team Email Habits" at bounding box center [619, 447] width 214 height 10
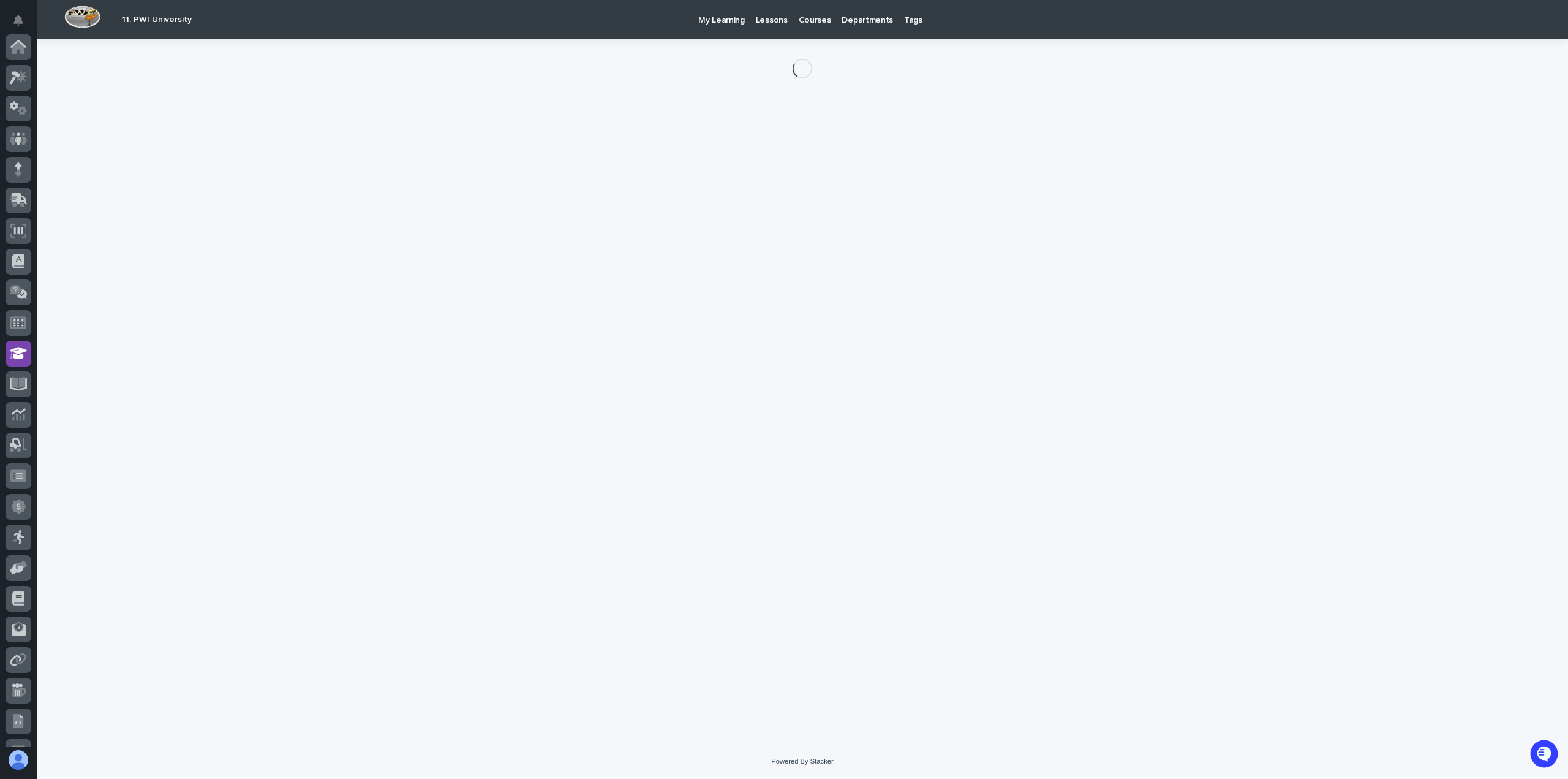
scroll to position [145, 0]
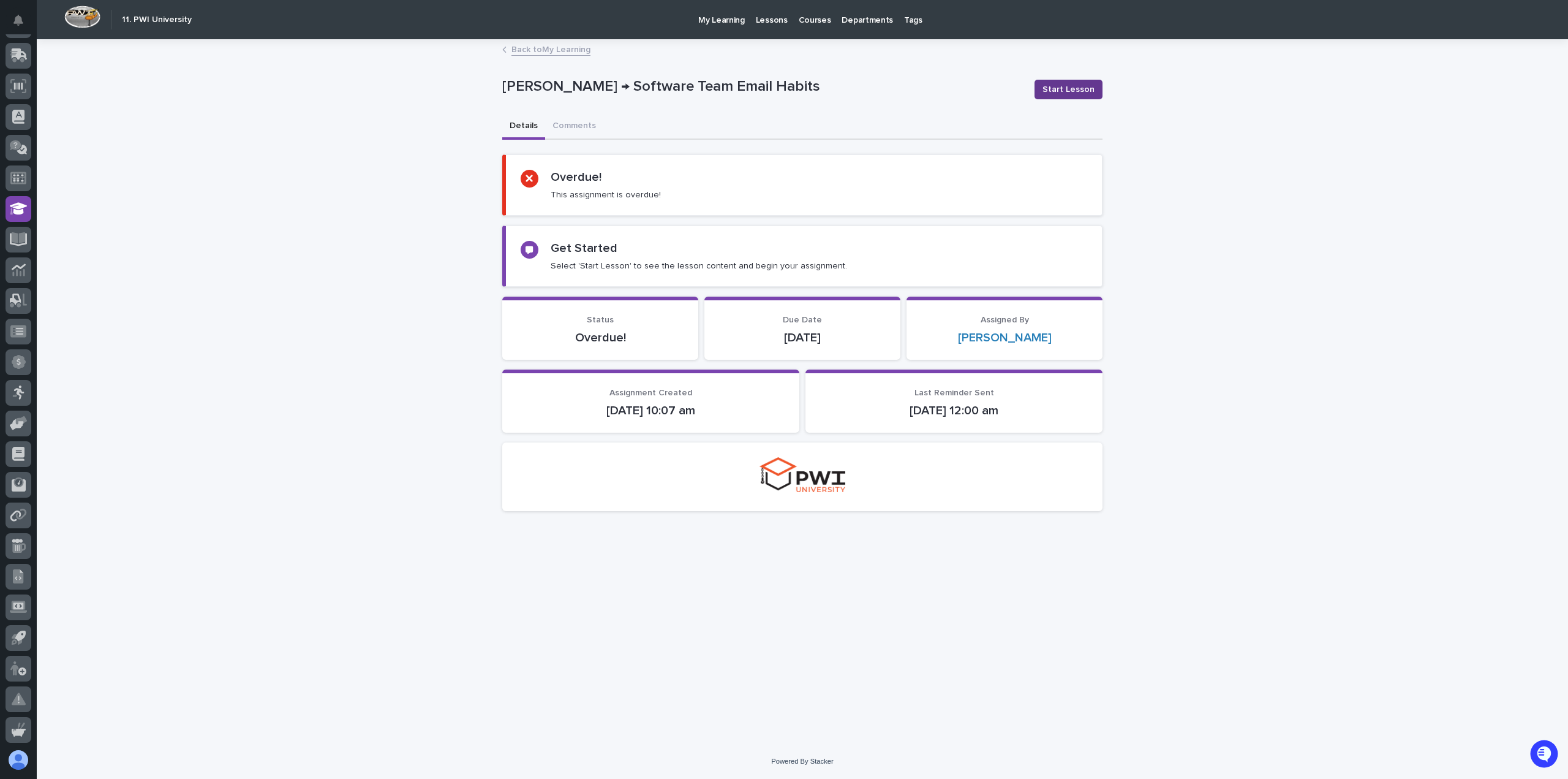
click at [1064, 90] on span "Start Lesson" at bounding box center [1069, 89] width 52 height 12
click at [1069, 88] on span "Start Lesson" at bounding box center [1069, 89] width 52 height 12
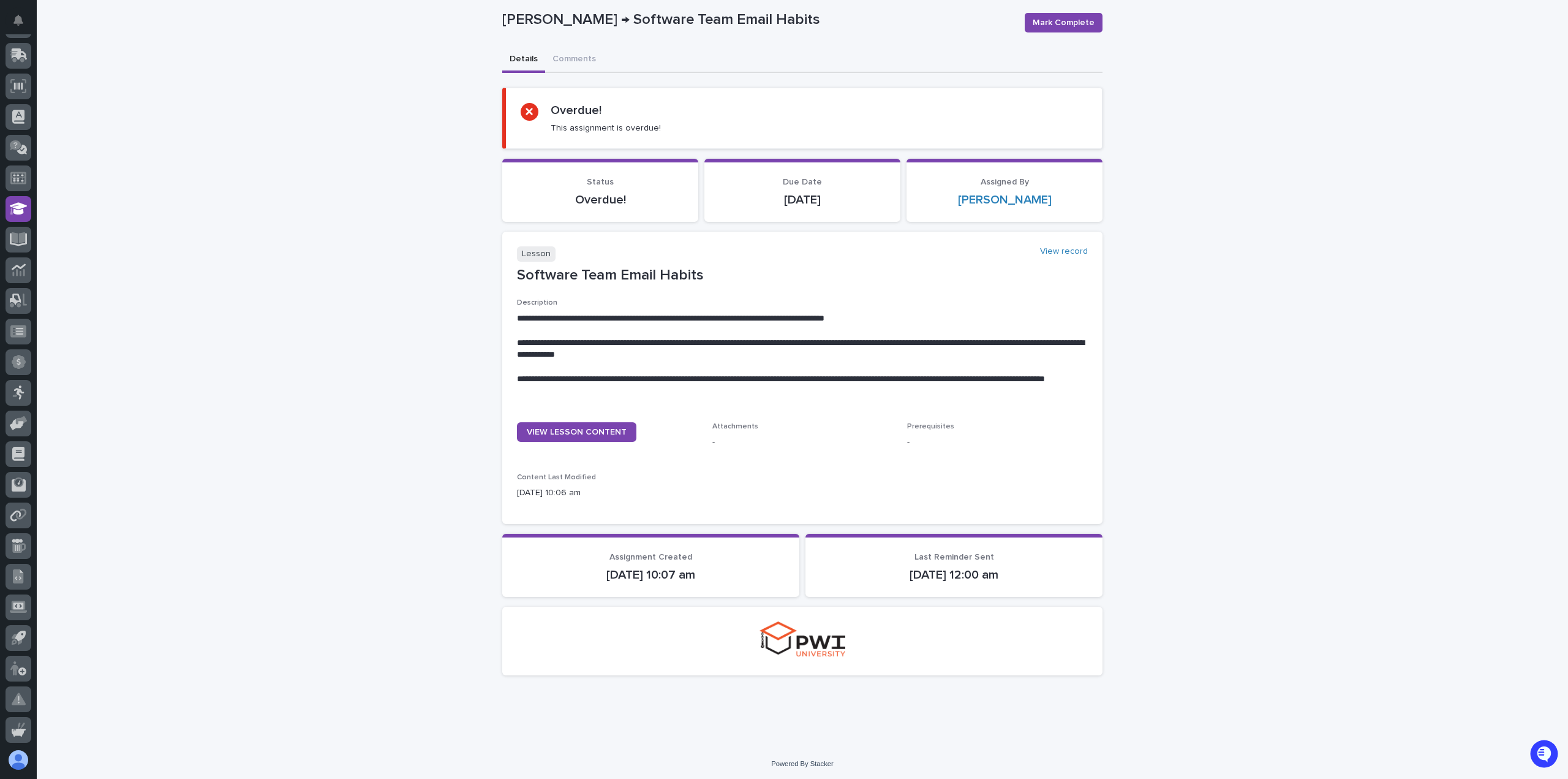
scroll to position [67, 0]
click at [564, 433] on span "VIEW LESSON CONTENT" at bounding box center [577, 431] width 100 height 9
